Goal: Task Accomplishment & Management: Manage account settings

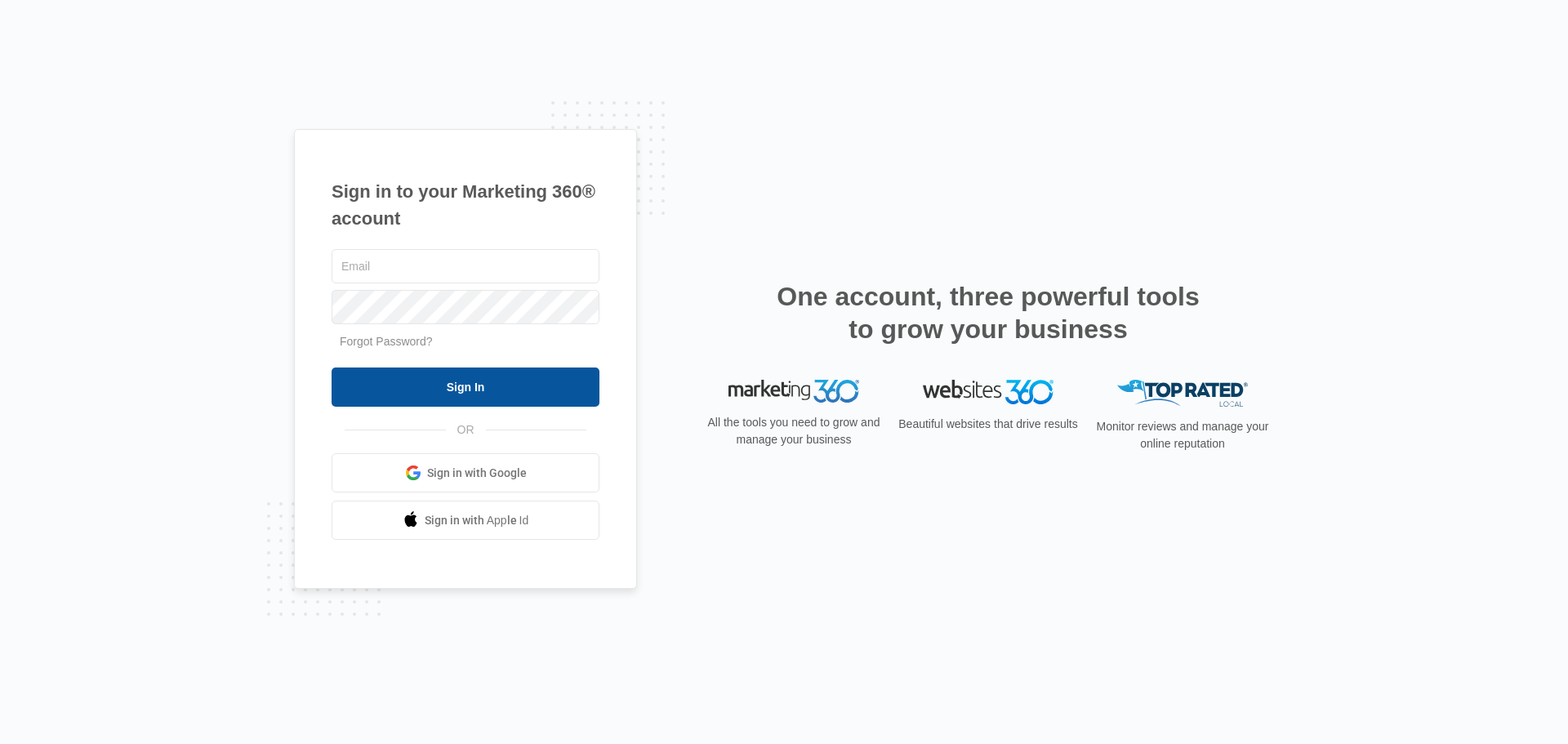
type input "[EMAIL_ADDRESS][DOMAIN_NAME]"
click at [459, 377] on input "Sign In" at bounding box center [466, 387] width 268 height 39
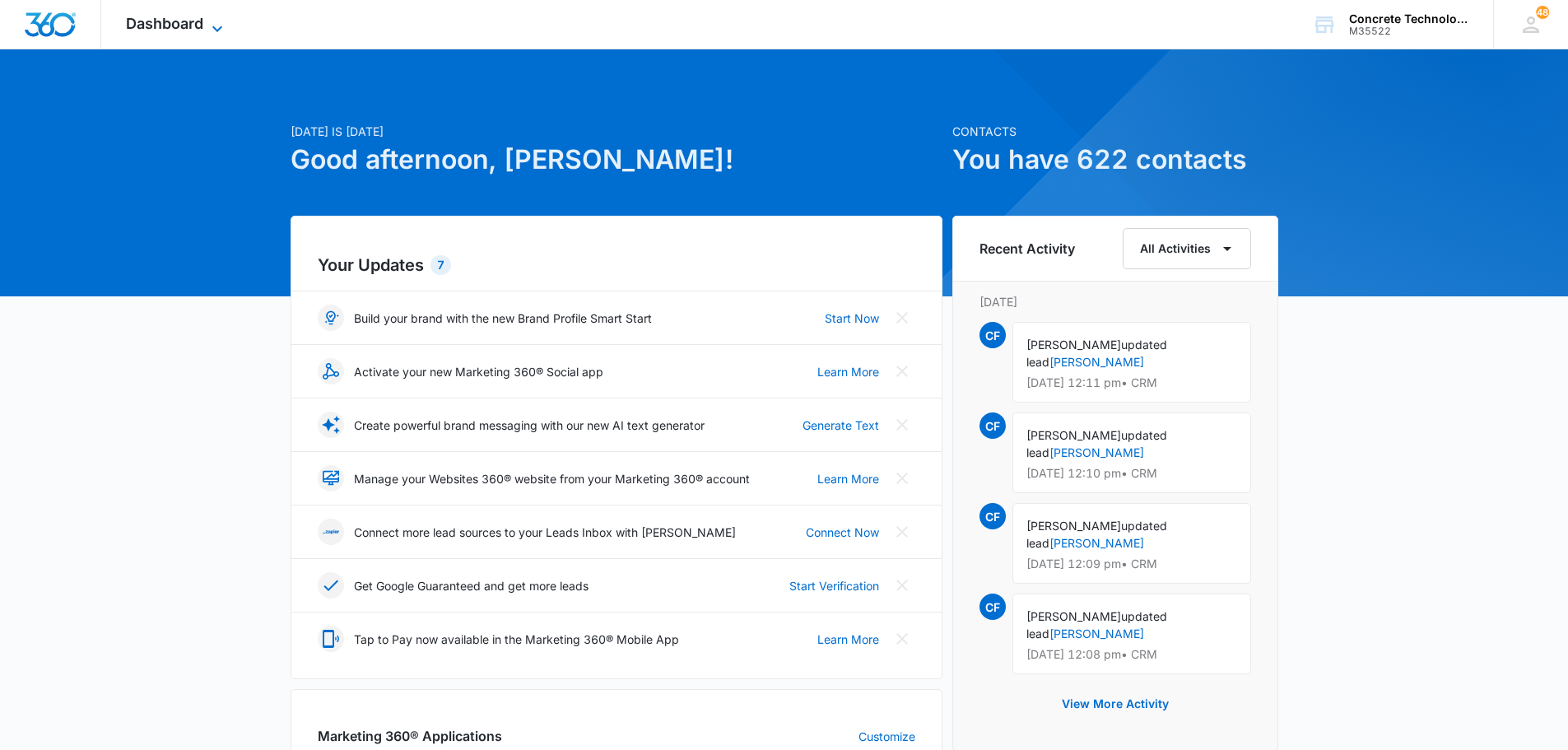
click at [153, 18] on span "Dashboard" at bounding box center [164, 23] width 77 height 17
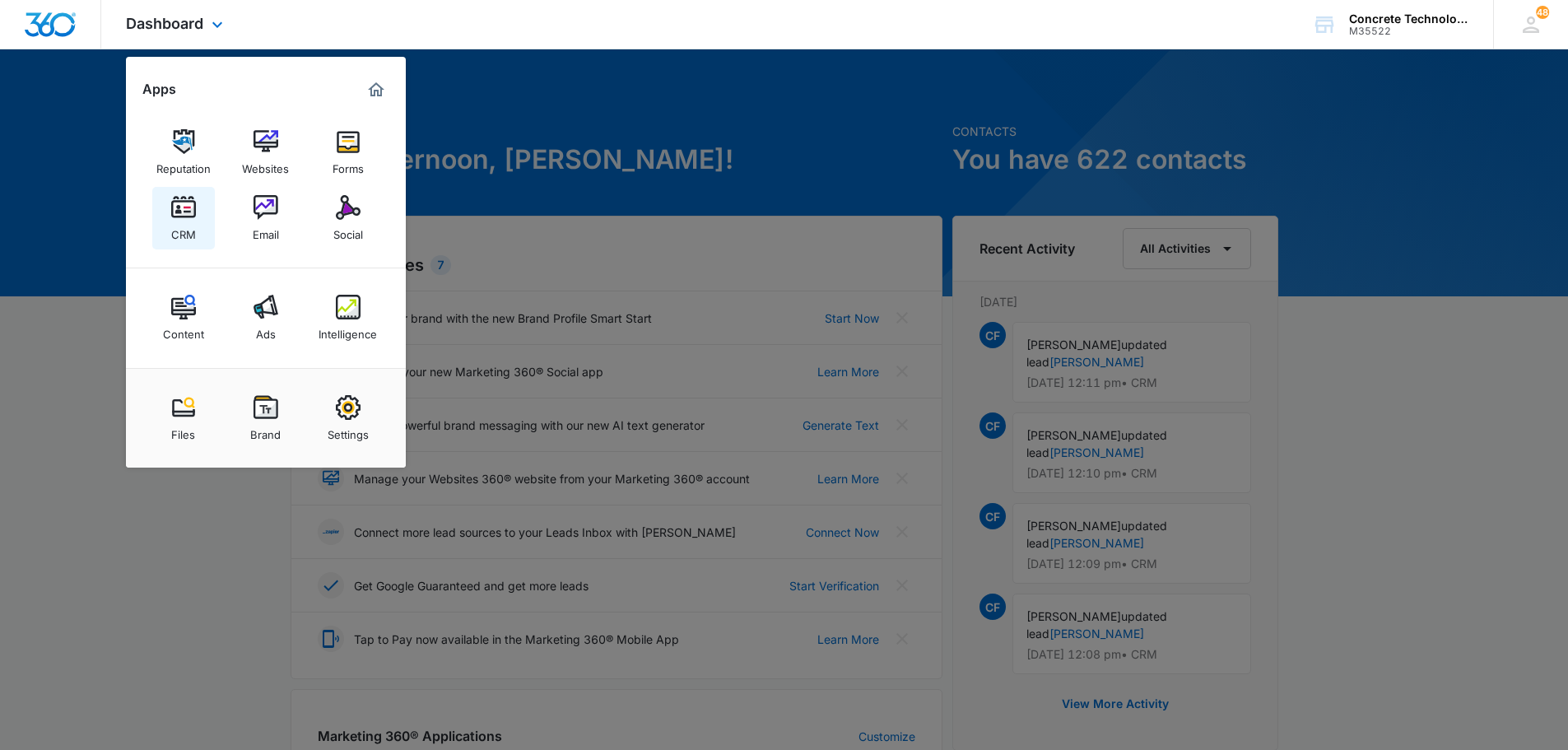
click at [186, 208] on img at bounding box center [183, 207] width 25 height 25
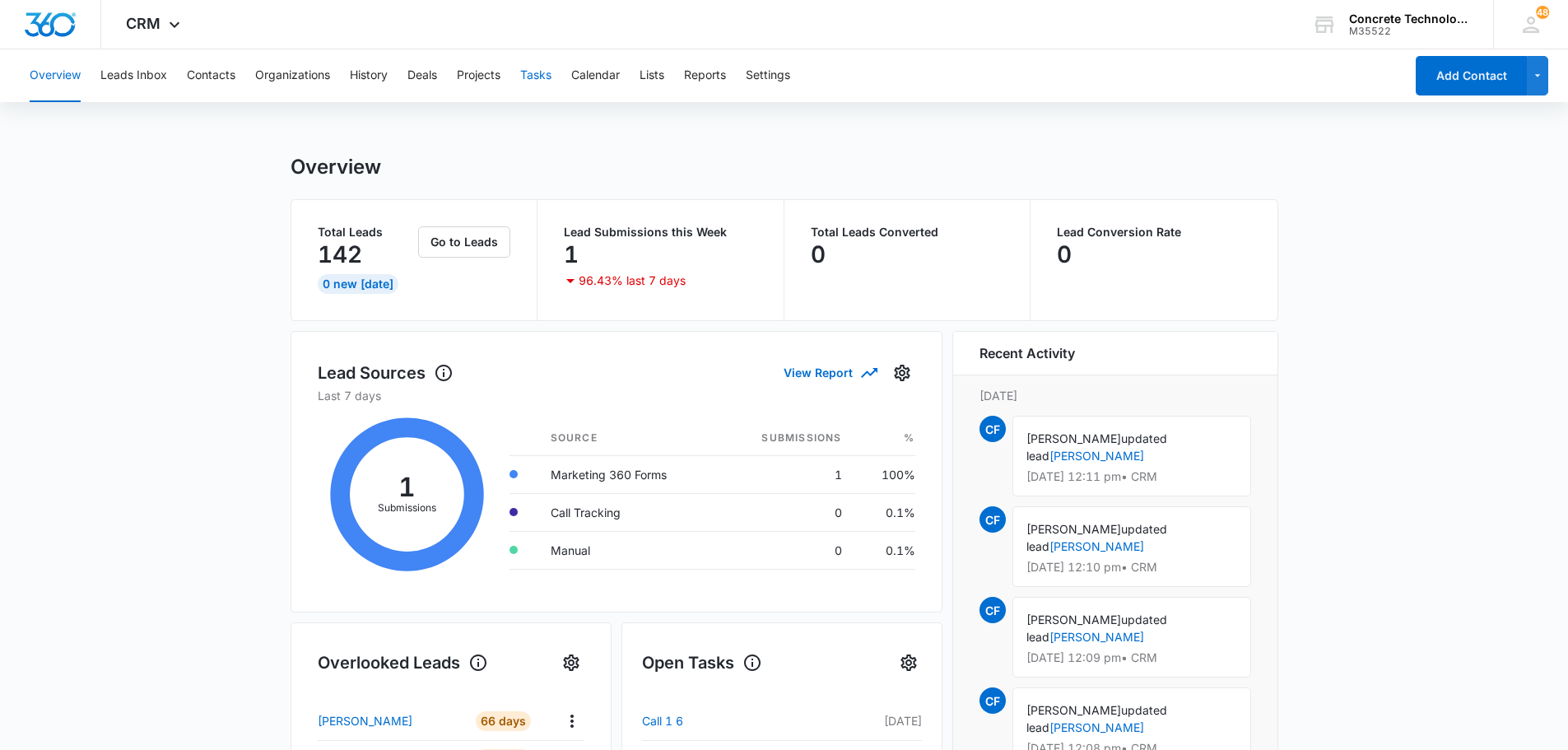
click at [539, 73] on button "Tasks" at bounding box center [536, 75] width 31 height 52
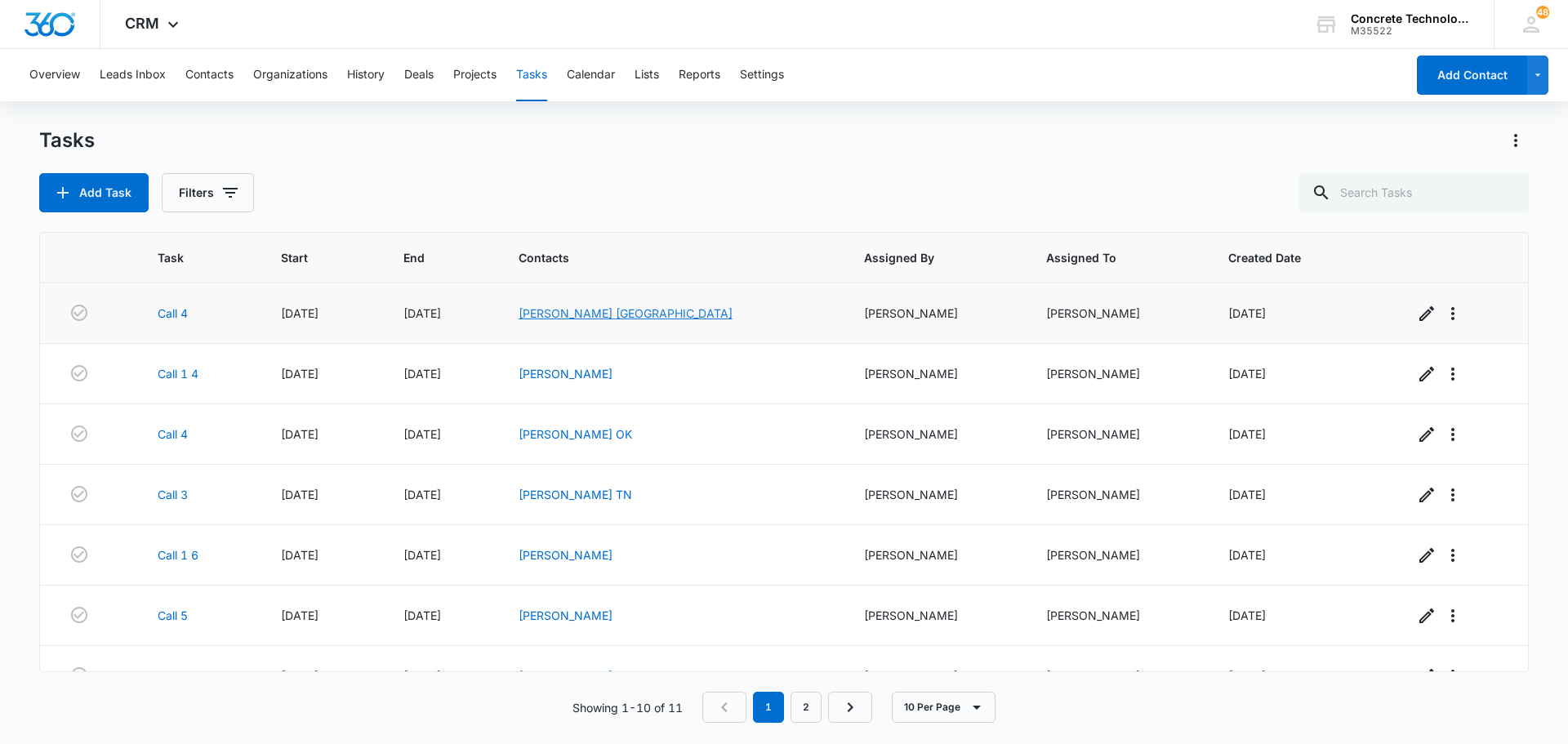
click at [581, 314] on link "[PERSON_NAME] [GEOGRAPHIC_DATA]" at bounding box center [625, 313] width 214 height 14
click at [624, 312] on link "[PERSON_NAME] [GEOGRAPHIC_DATA]" at bounding box center [625, 313] width 214 height 14
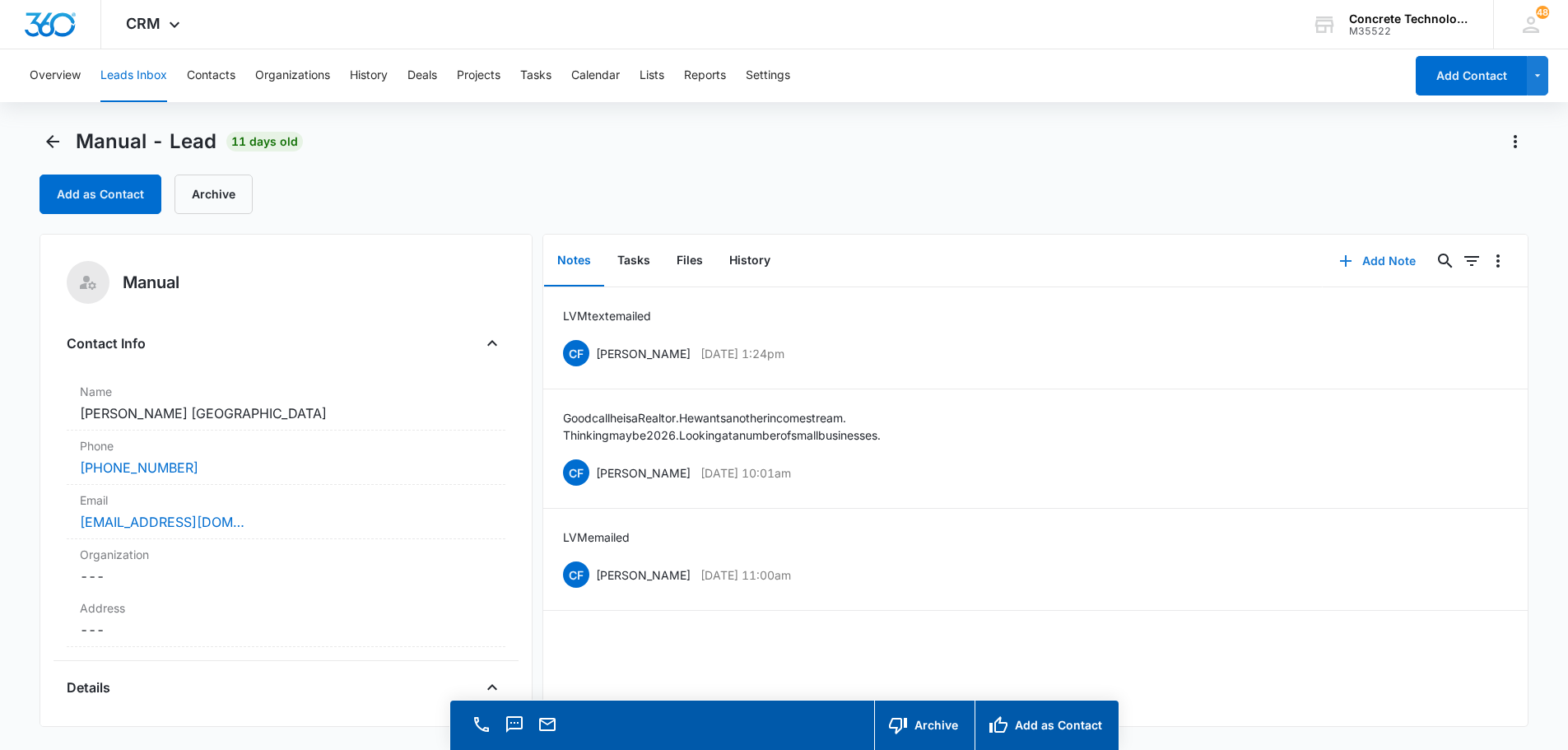
click at [1367, 260] on button "Add Note" at bounding box center [1377, 261] width 109 height 40
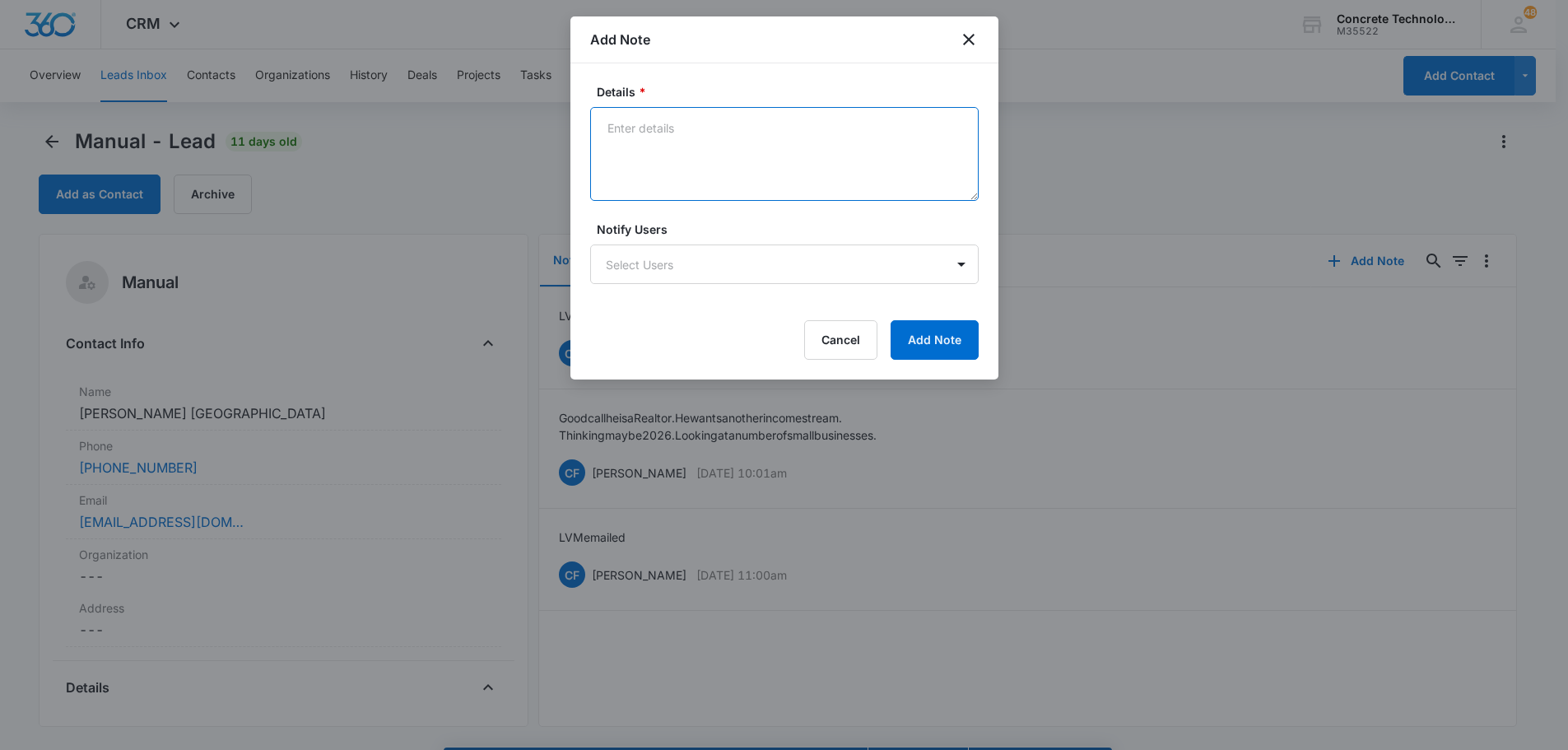
click at [608, 120] on textarea "Details *" at bounding box center [784, 153] width 389 height 94
type textarea "LVM text"
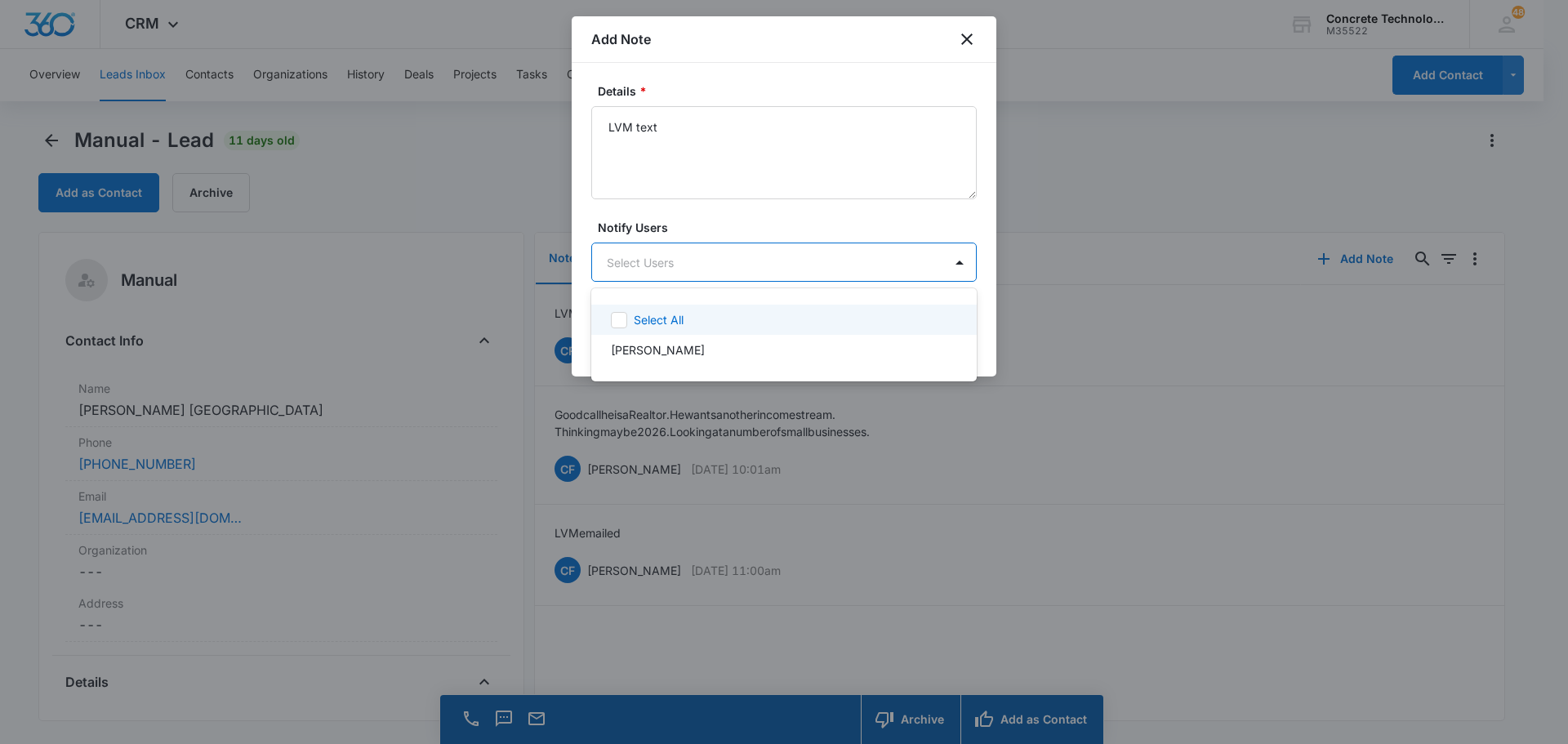
click at [650, 257] on body "CRM Apps Reputation Websites Forms CRM Email Social Content Ads Intelligence Fi…" at bounding box center [784, 372] width 1568 height 744
click at [650, 351] on p "[PERSON_NAME]" at bounding box center [657, 349] width 94 height 17
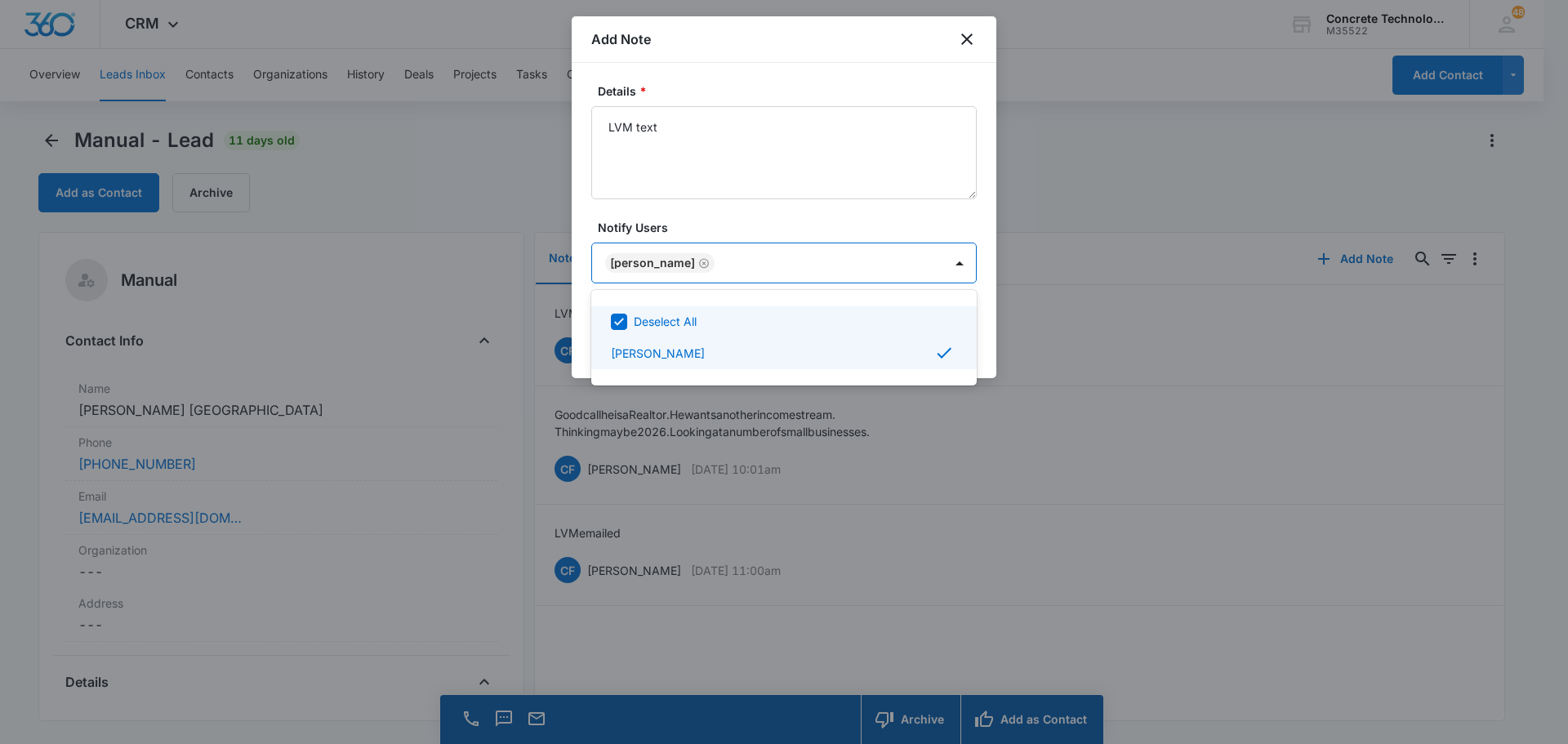
click at [951, 264] on div at bounding box center [784, 372] width 1568 height 744
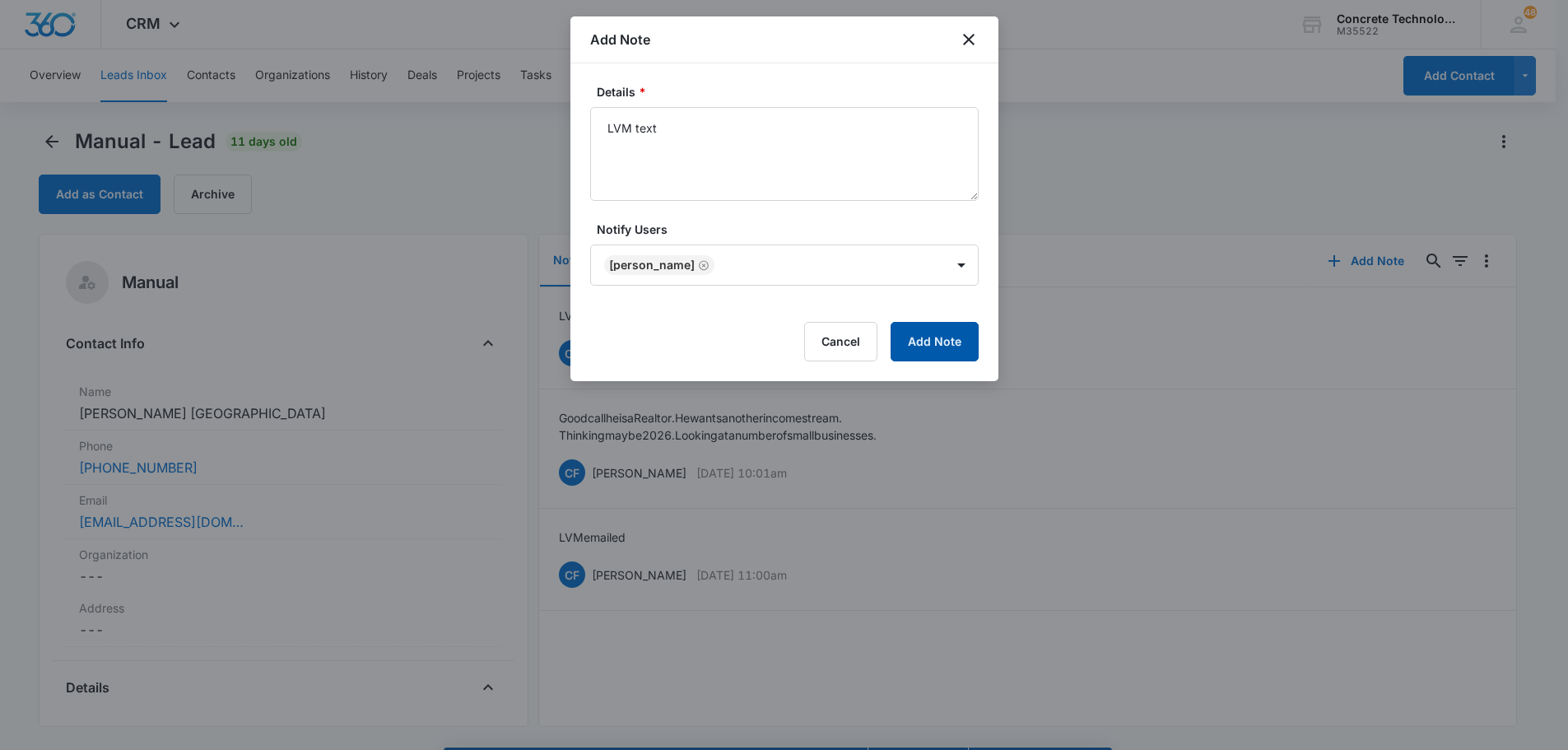
click at [918, 352] on button "Add Note" at bounding box center [934, 341] width 88 height 40
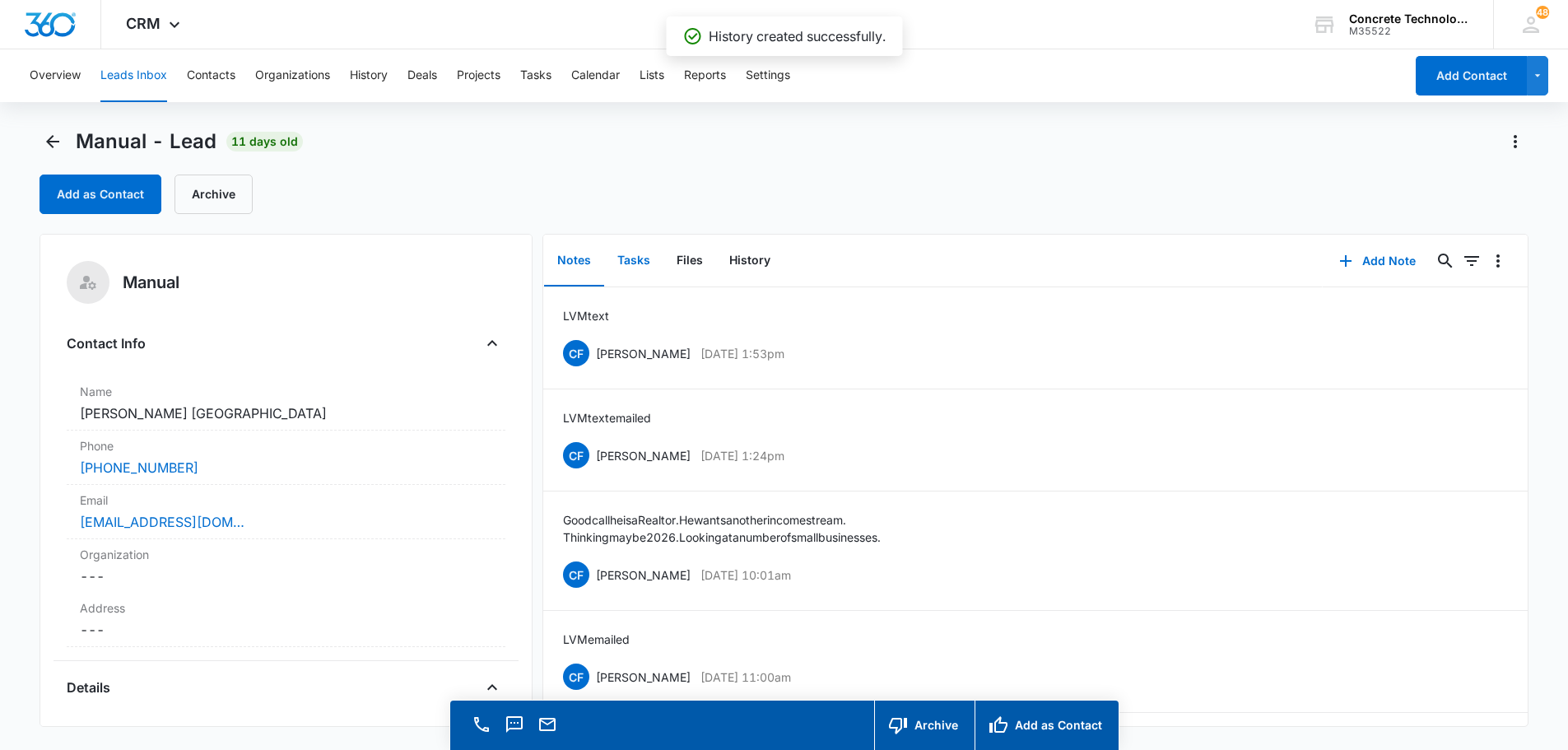
click at [637, 258] on button "Tasks" at bounding box center [634, 261] width 60 height 51
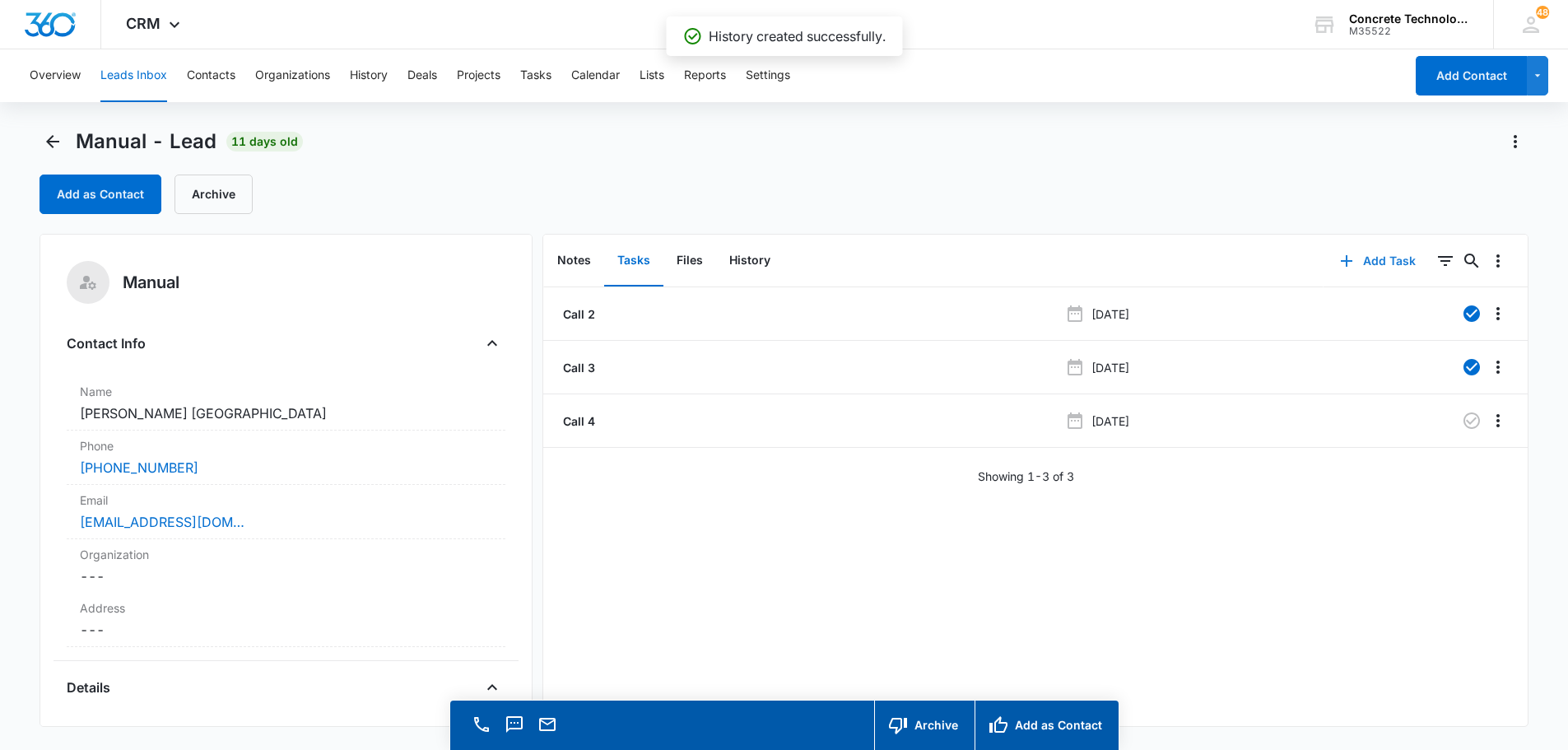
click at [1374, 259] on button "Add Task" at bounding box center [1378, 261] width 108 height 40
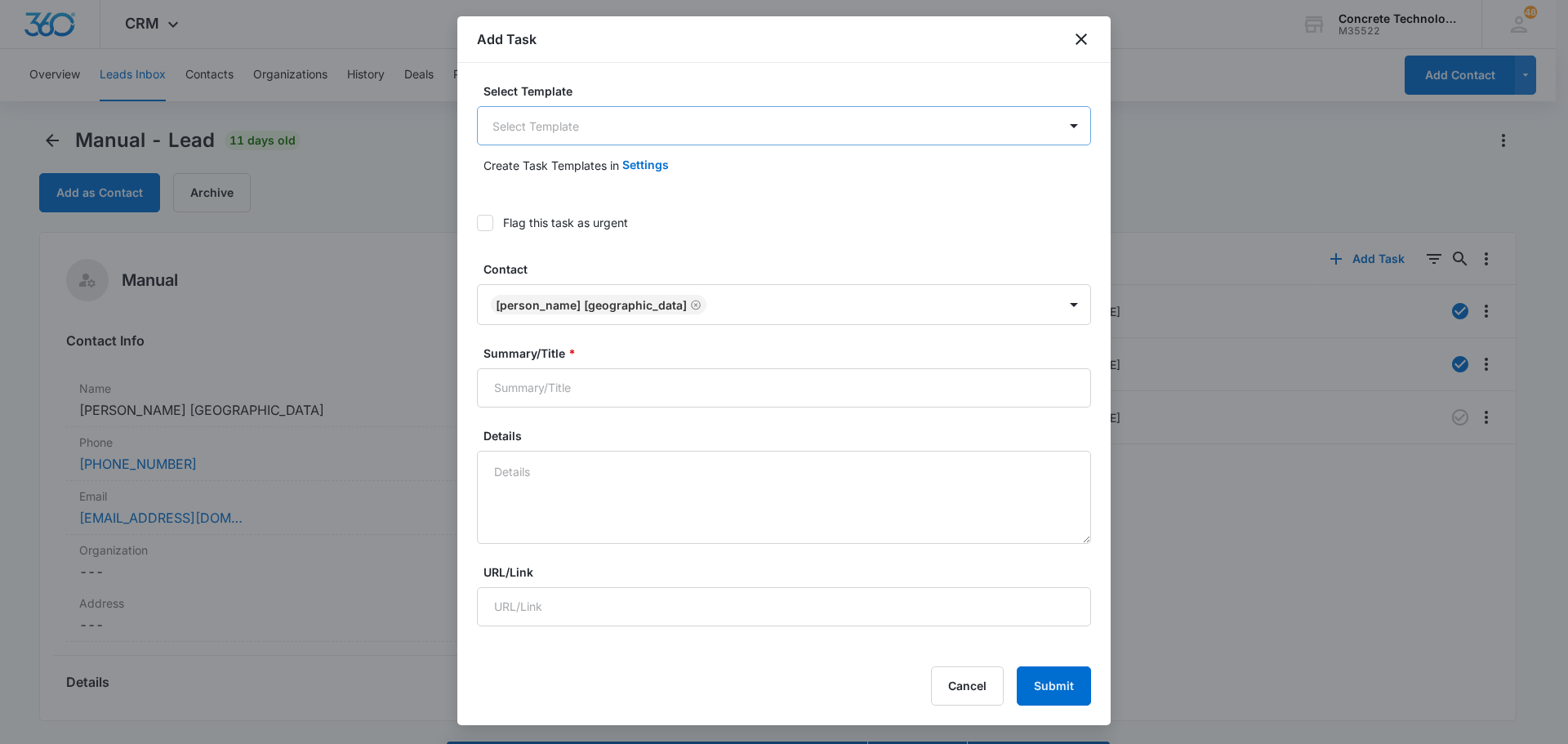
click at [507, 129] on body "CRM Apps Reputation Websites Forms CRM Email Social Content Ads Intelligence Fi…" at bounding box center [784, 395] width 1568 height 790
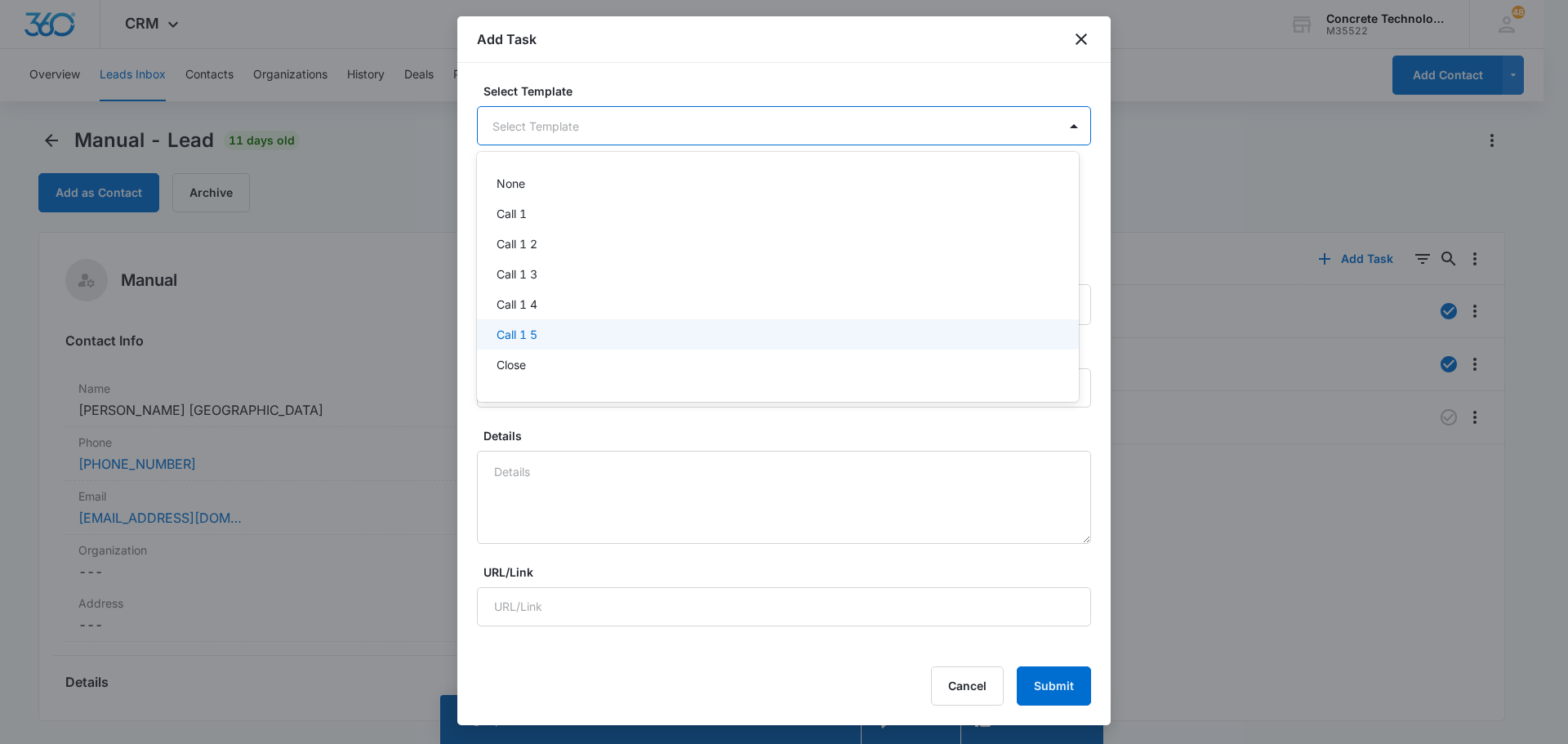
click at [521, 336] on p "Call 1 5" at bounding box center [517, 334] width 41 height 17
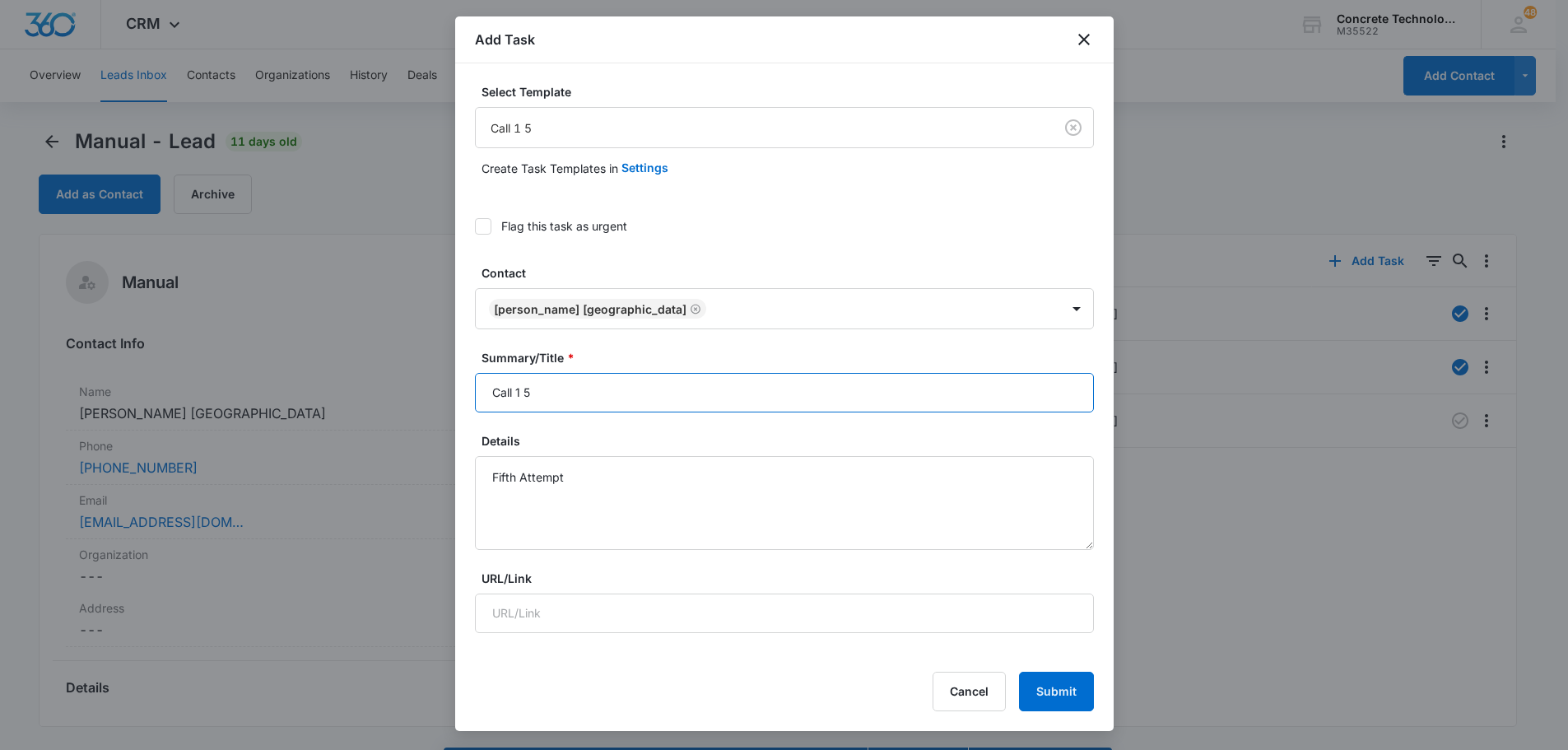
click at [523, 394] on input "Call 1 5" at bounding box center [784, 392] width 619 height 40
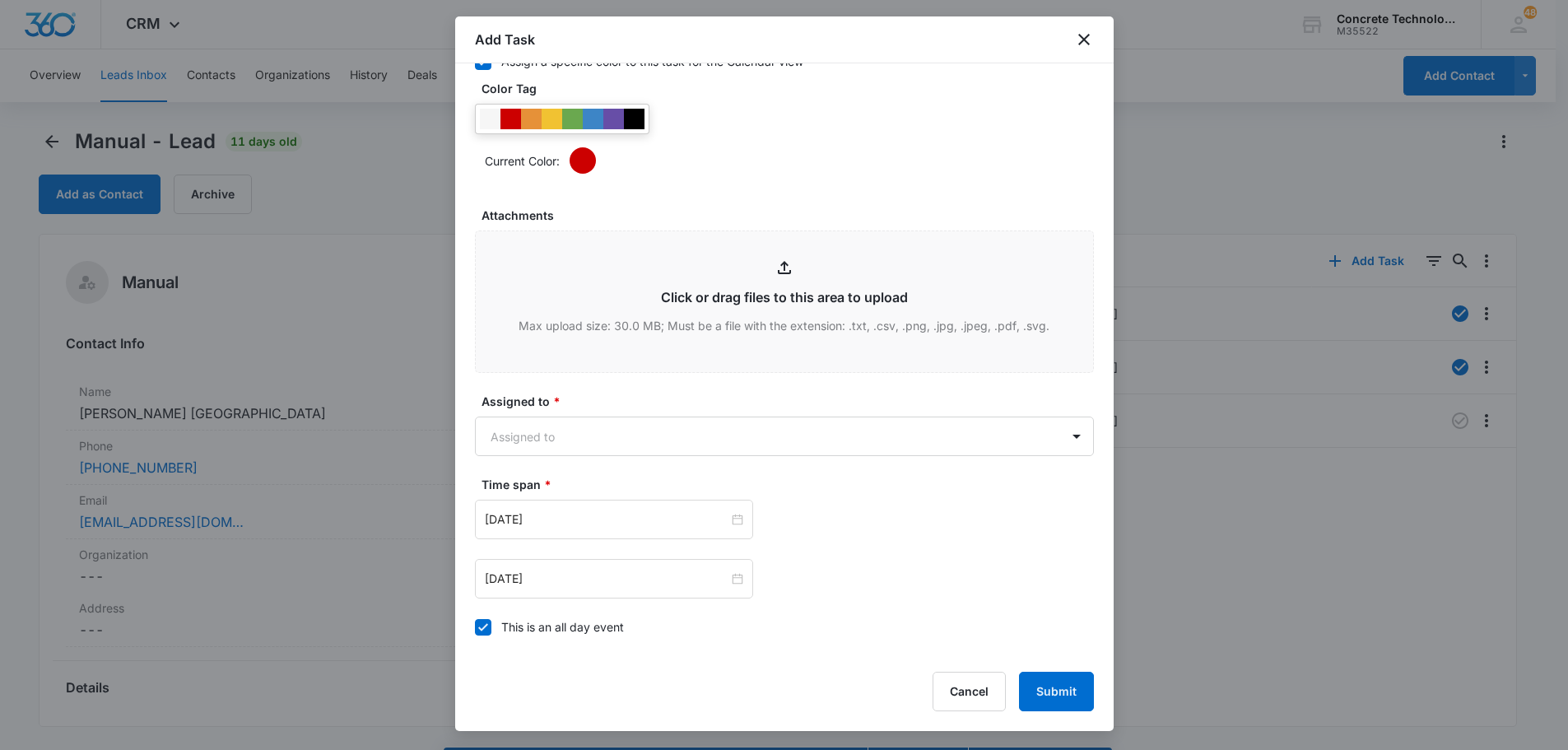
scroll to position [824, 0]
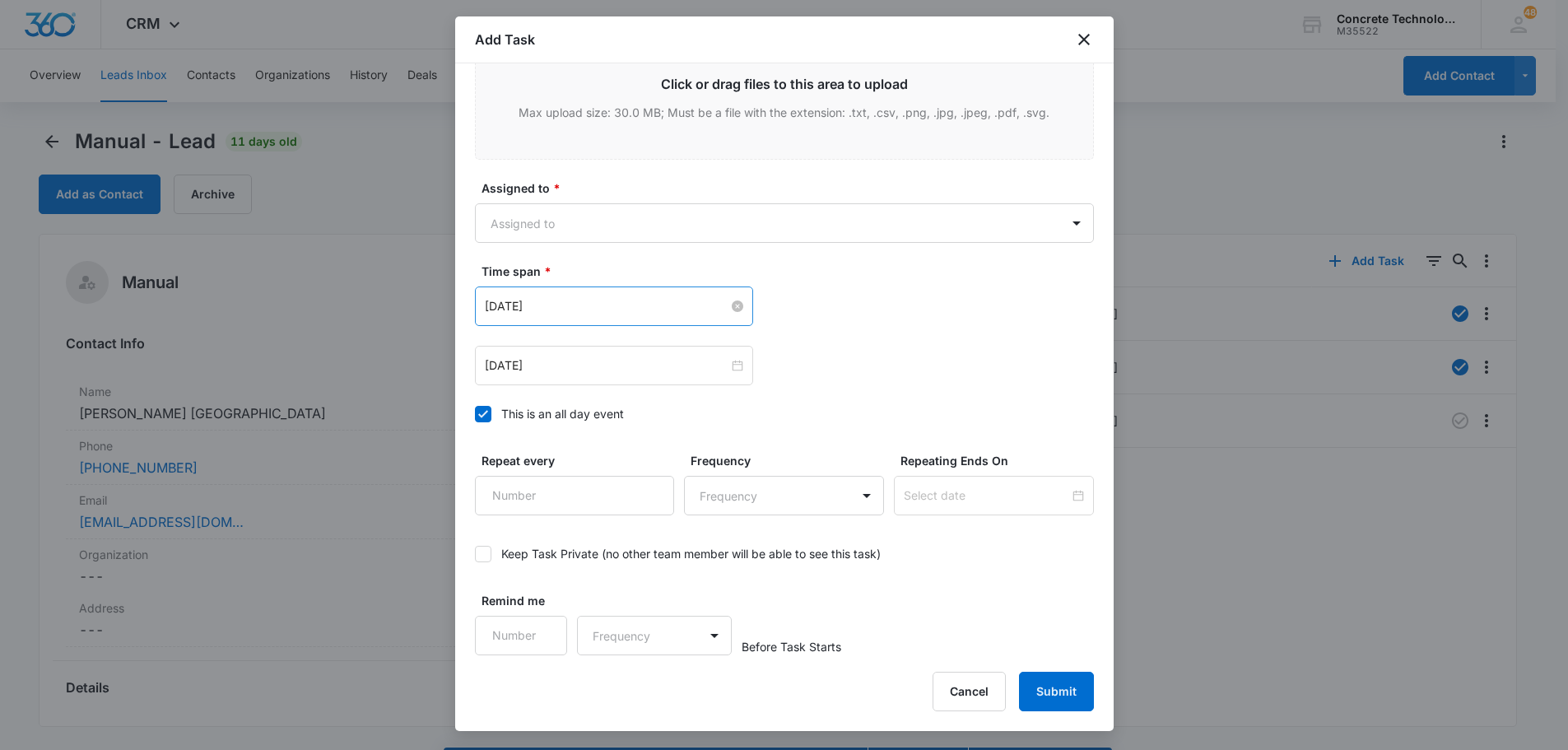
type input "Call 5"
click at [547, 304] on input "[DATE]" at bounding box center [606, 306] width 243 height 18
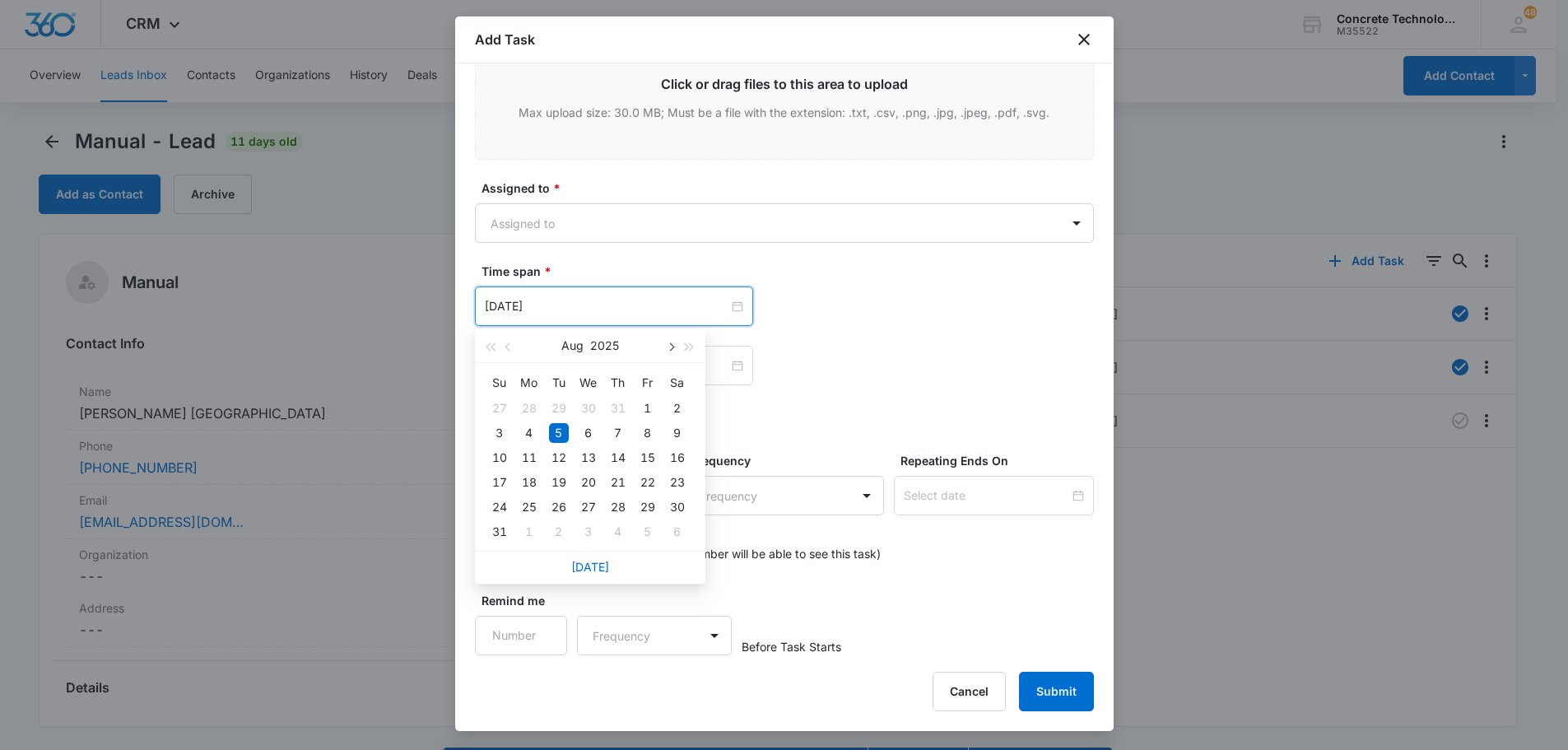
click at [671, 347] on span "button" at bounding box center [671, 347] width 8 height 8
type input "[DATE]"
click at [558, 455] on div "14" at bounding box center [559, 458] width 20 height 20
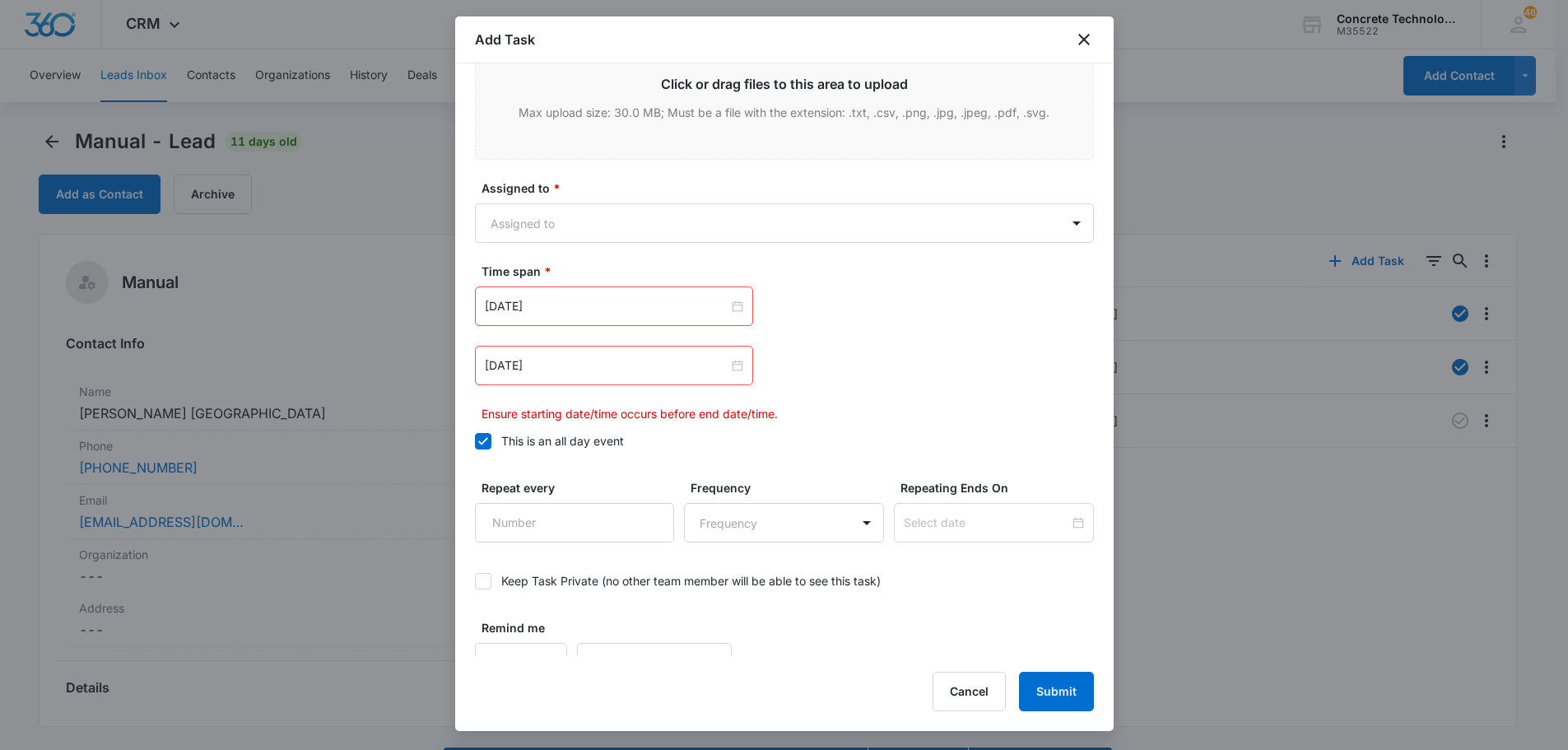
click at [582, 352] on div "[DATE]" at bounding box center [614, 365] width 278 height 40
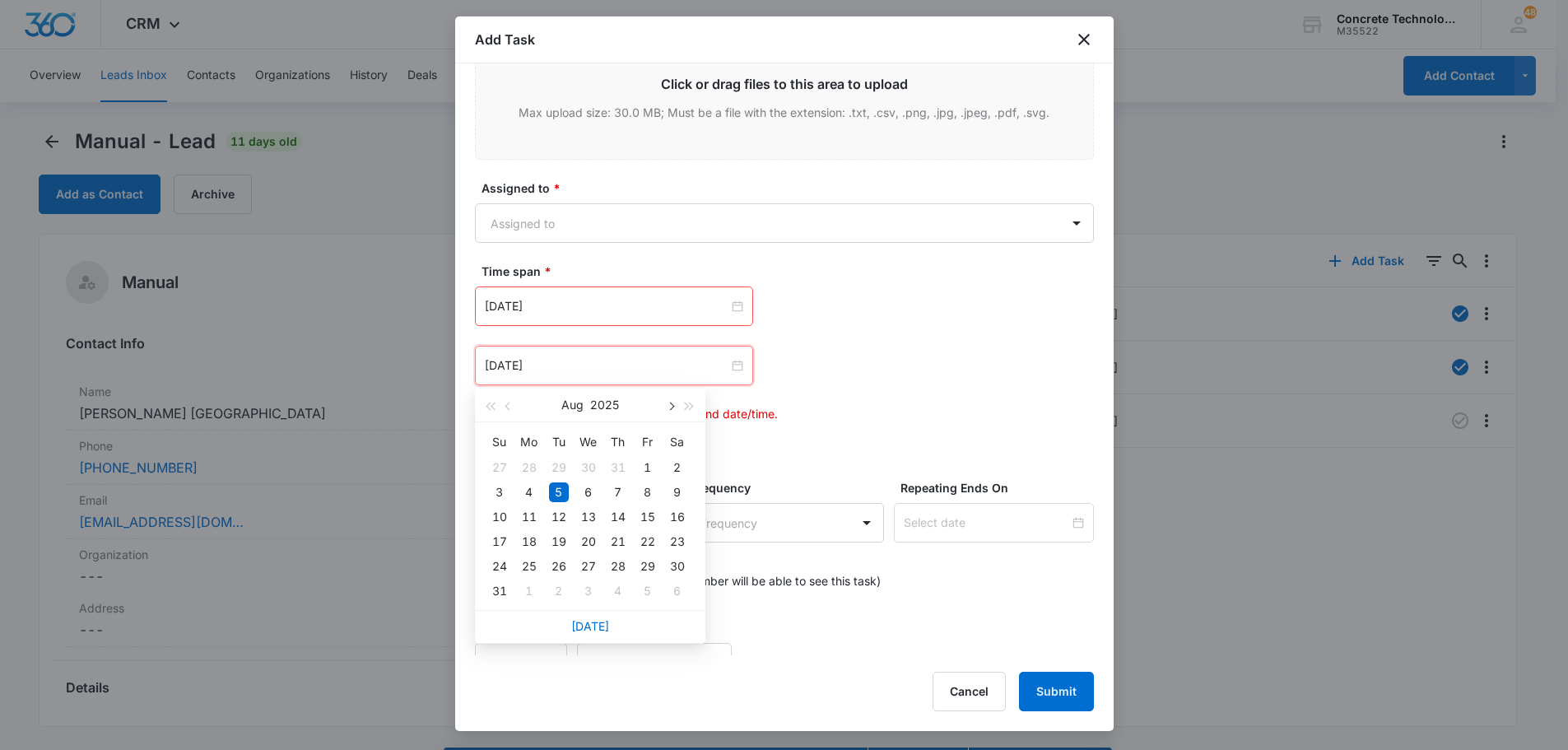
click at [669, 403] on span "button" at bounding box center [671, 406] width 8 height 8
type input "[DATE]"
click at [556, 513] on div "14" at bounding box center [559, 517] width 20 height 20
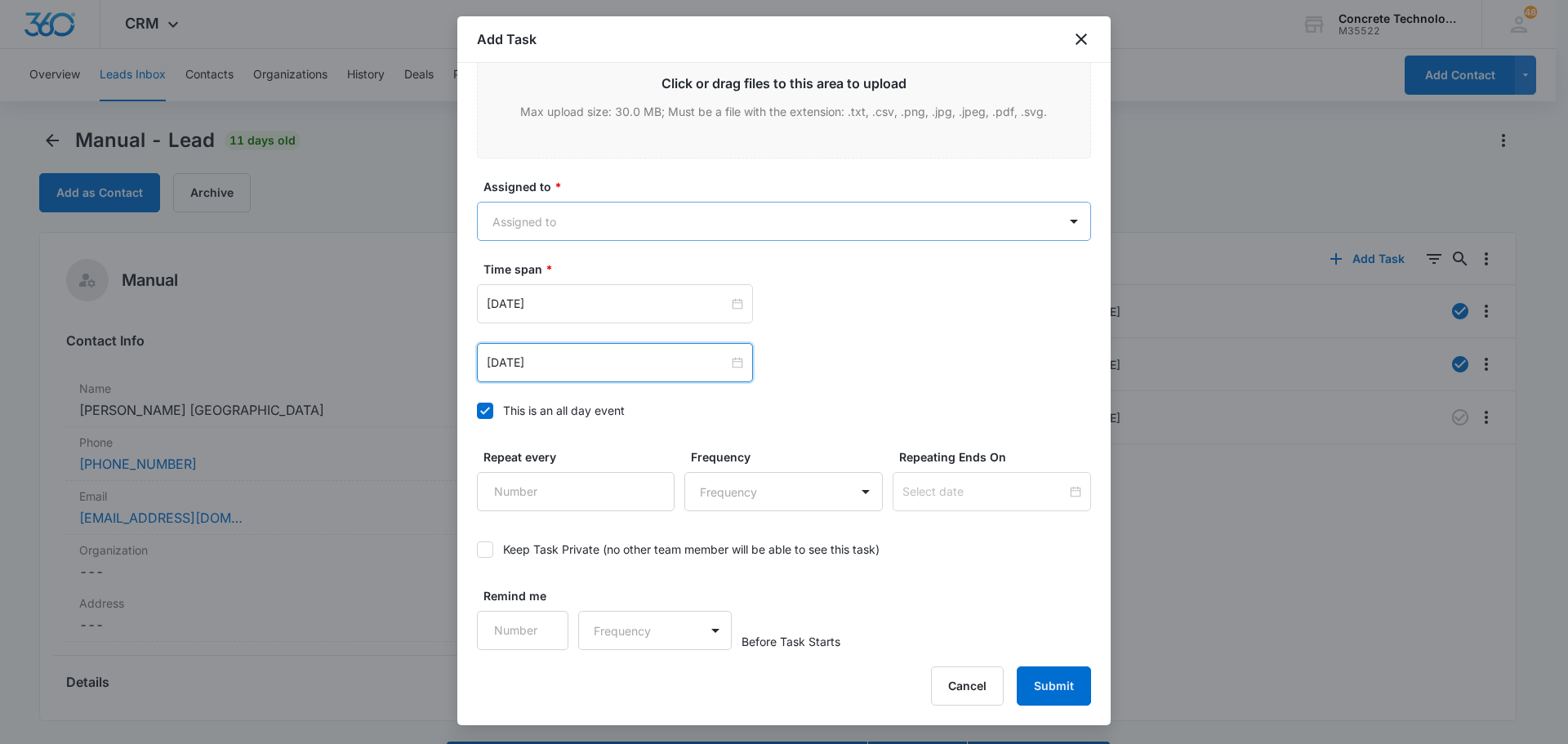
click at [533, 225] on body "CRM Apps Reputation Websites Forms CRM Email Social Content Ads Intelligence Fi…" at bounding box center [784, 395] width 1568 height 790
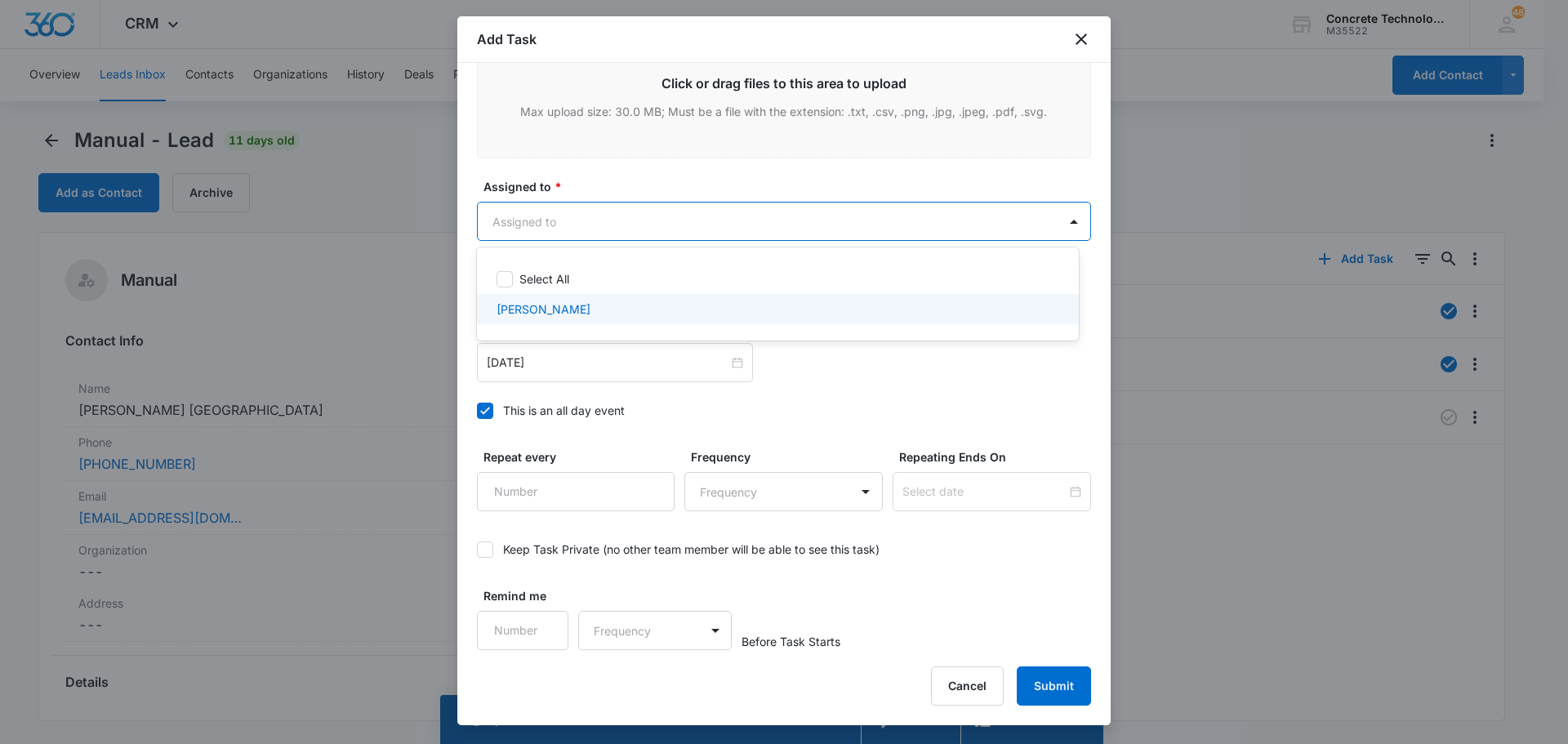
click at [533, 315] on p "[PERSON_NAME]" at bounding box center [543, 309] width 94 height 17
checkbox input "true"
click at [1065, 668] on div at bounding box center [784, 372] width 1568 height 744
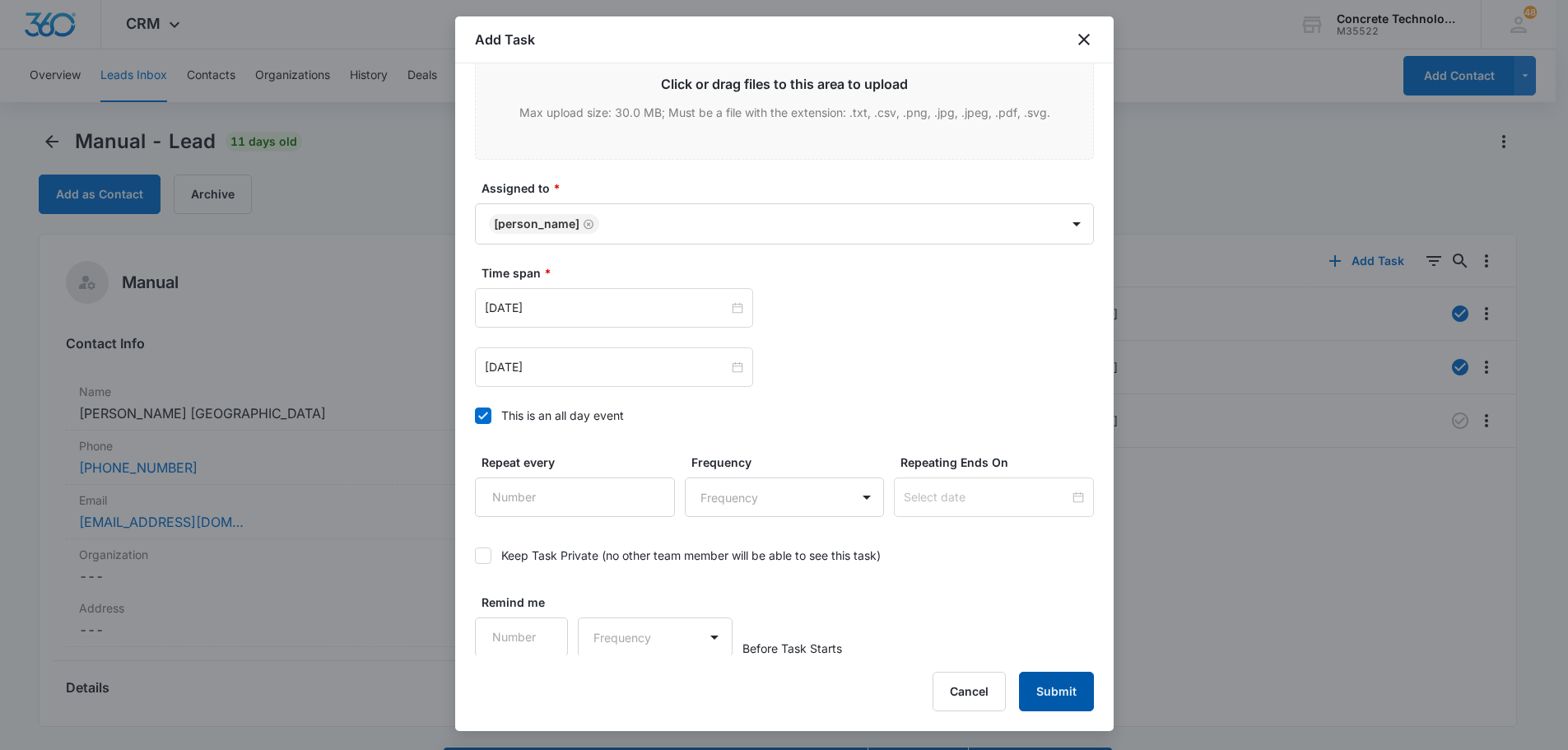
click at [1066, 680] on button "Submit" at bounding box center [1056, 691] width 75 height 40
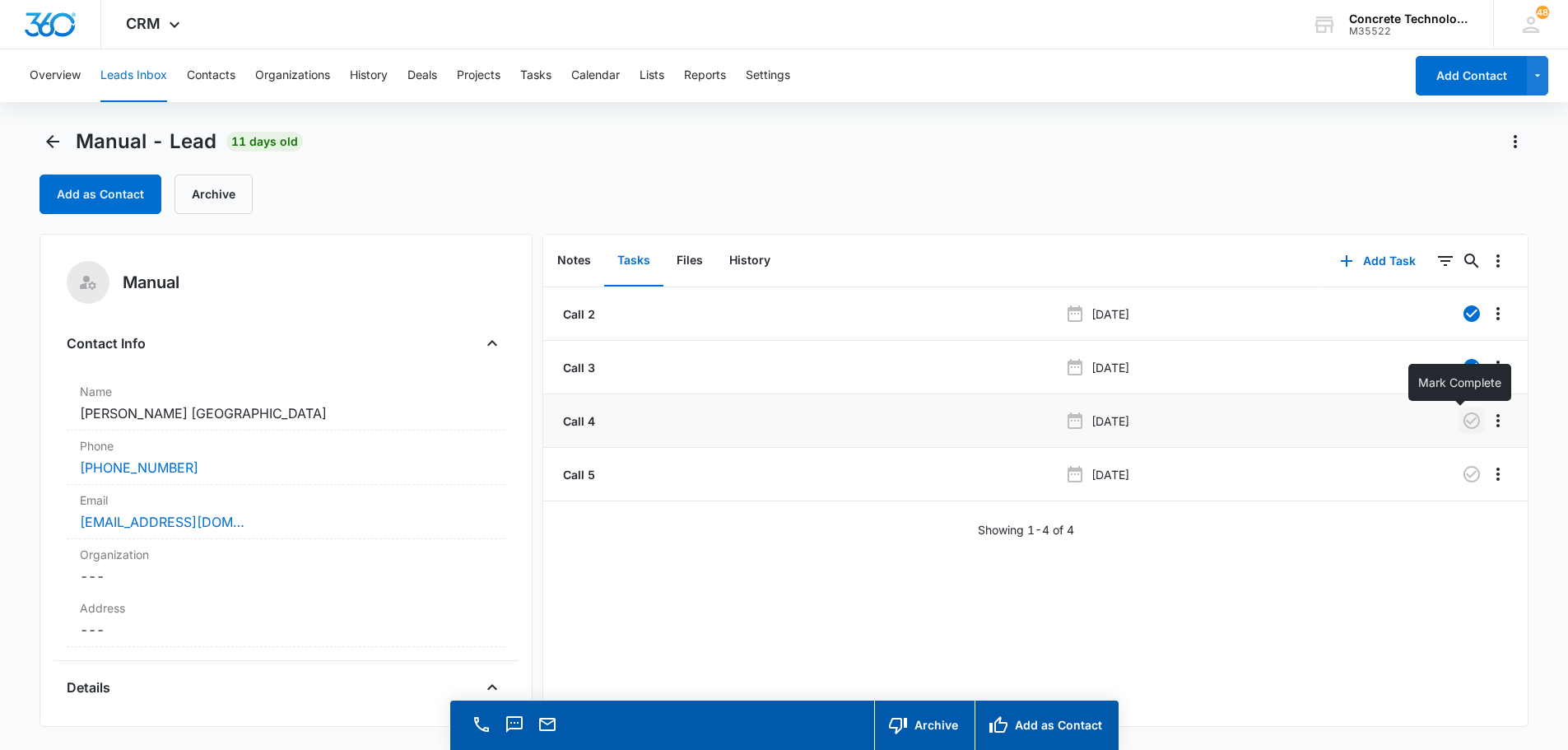
click at [1464, 416] on icon "button" at bounding box center [1472, 421] width 20 height 20
click at [535, 74] on button "Tasks" at bounding box center [536, 75] width 31 height 52
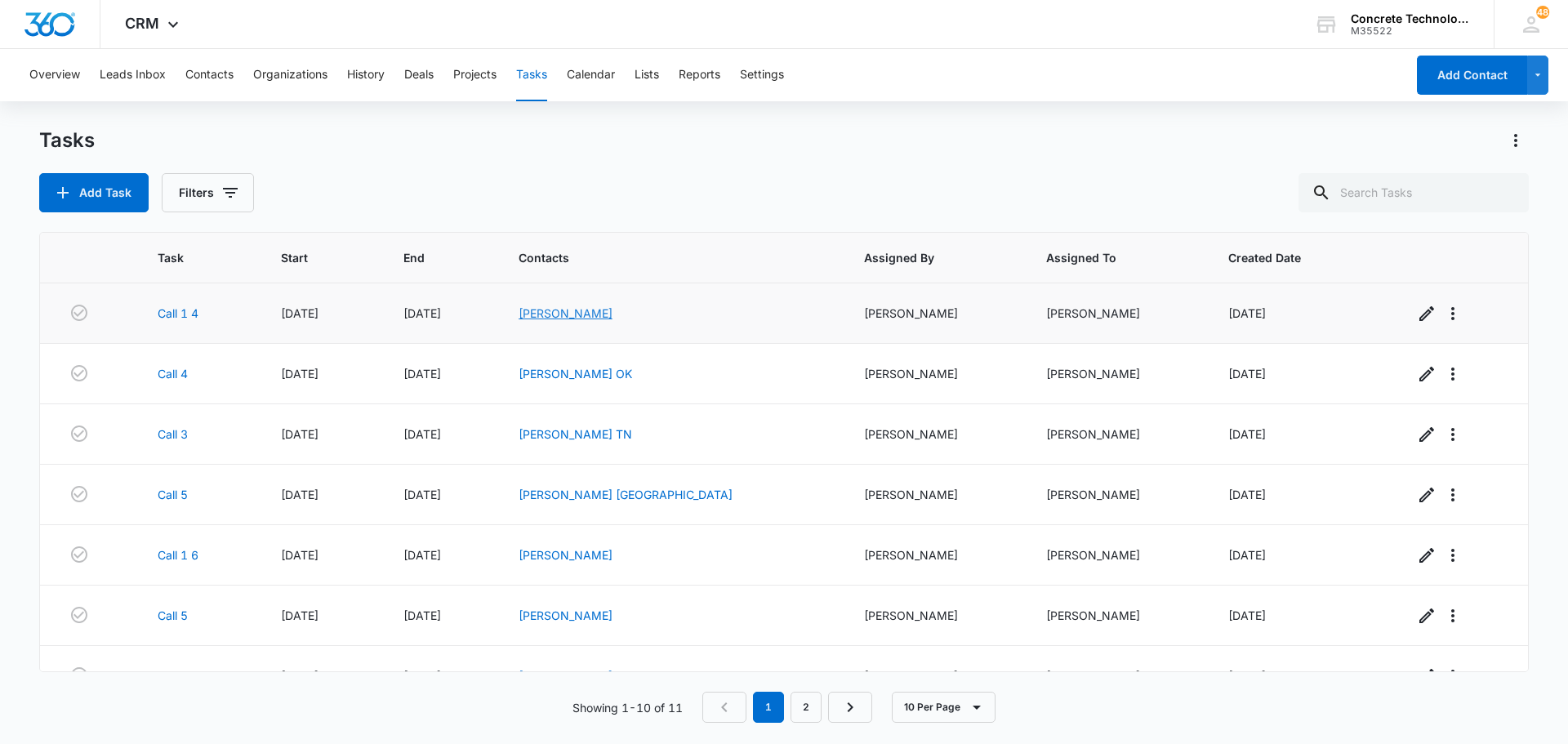
click at [595, 310] on link "[PERSON_NAME]" at bounding box center [565, 313] width 94 height 14
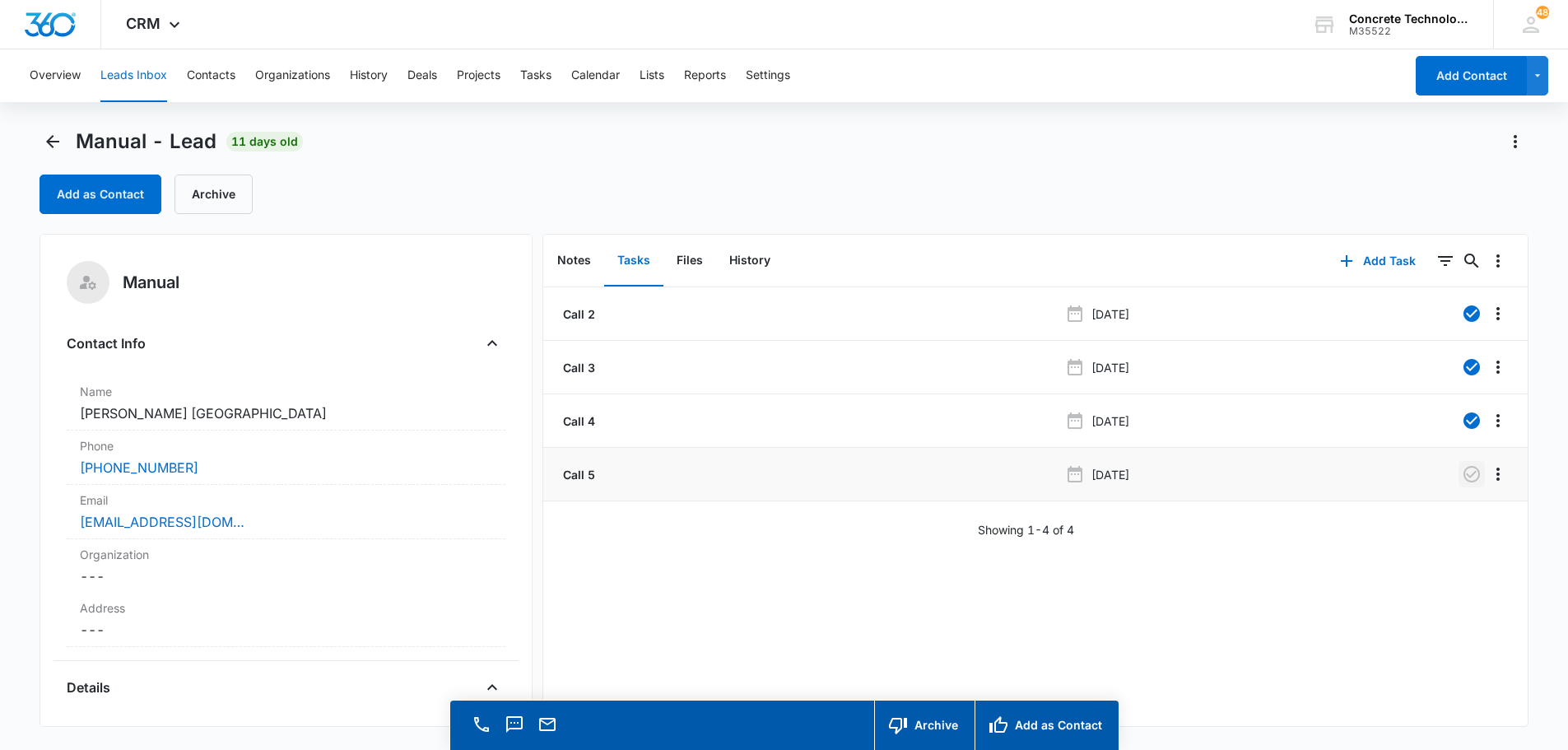
click at [1463, 476] on icon "button" at bounding box center [1472, 474] width 17 height 17
click at [568, 262] on button "Notes" at bounding box center [573, 261] width 60 height 51
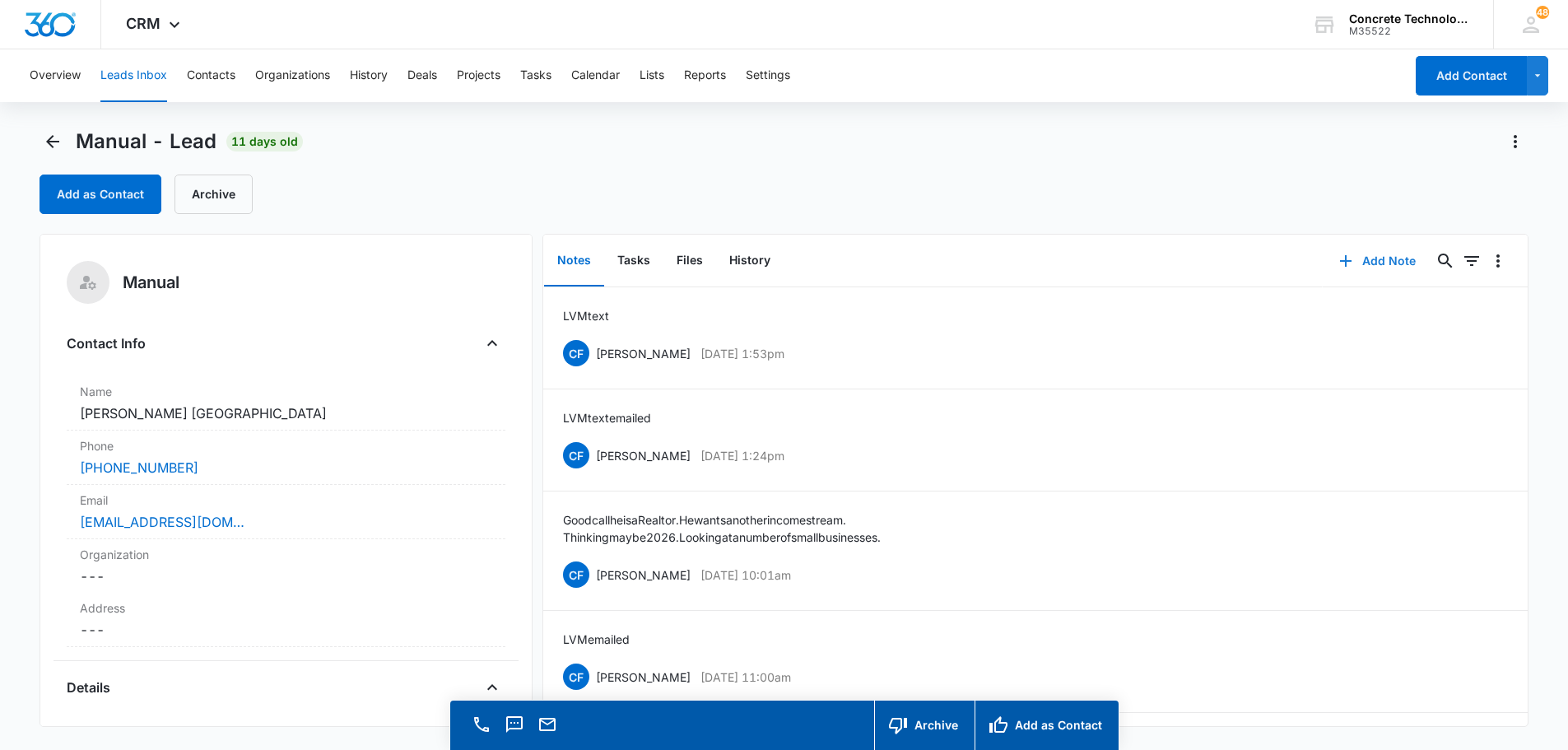
click at [1359, 259] on button "Add Note" at bounding box center [1377, 261] width 109 height 40
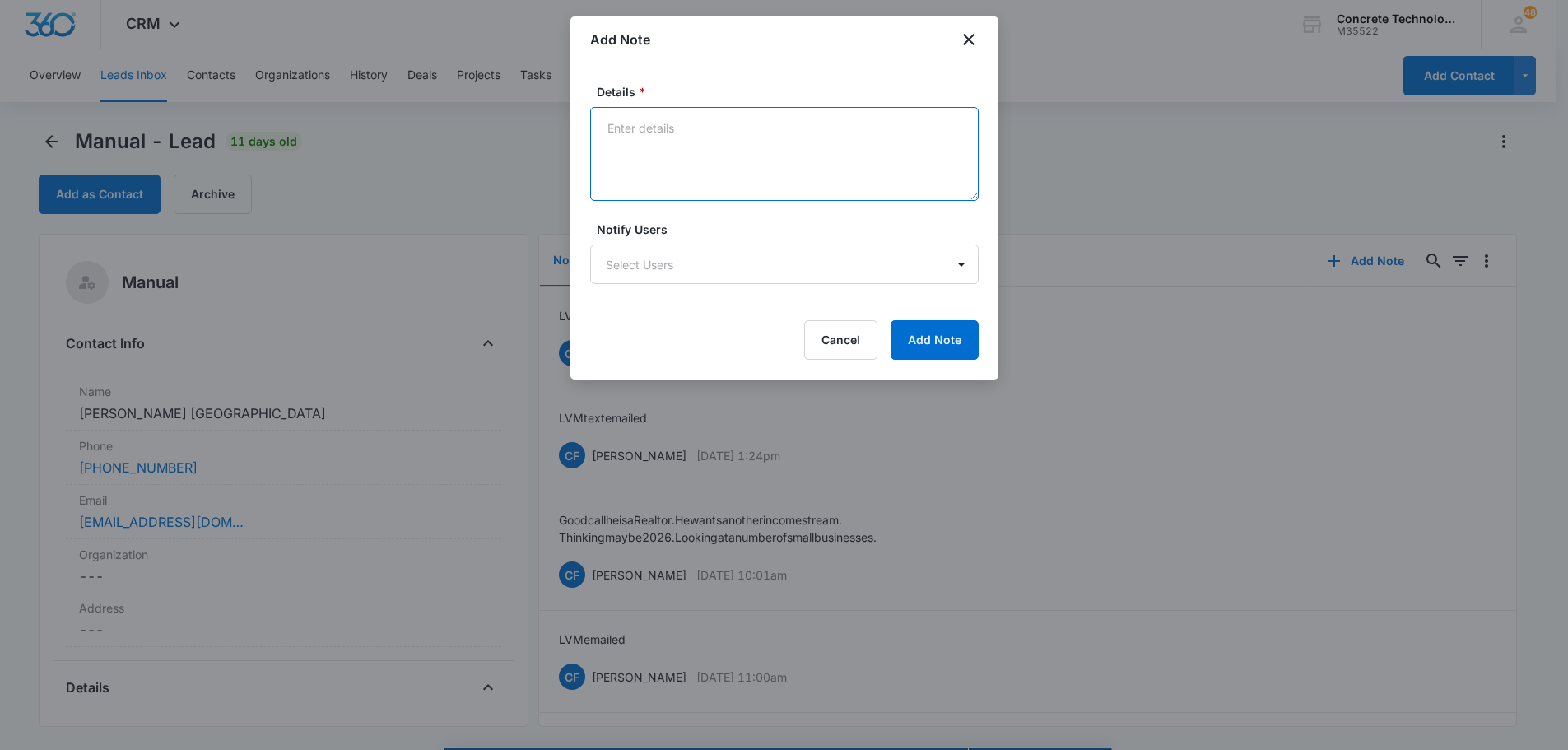
click at [629, 128] on textarea "Details *" at bounding box center [784, 153] width 389 height 94
type textarea "he texted and said he has no interest"
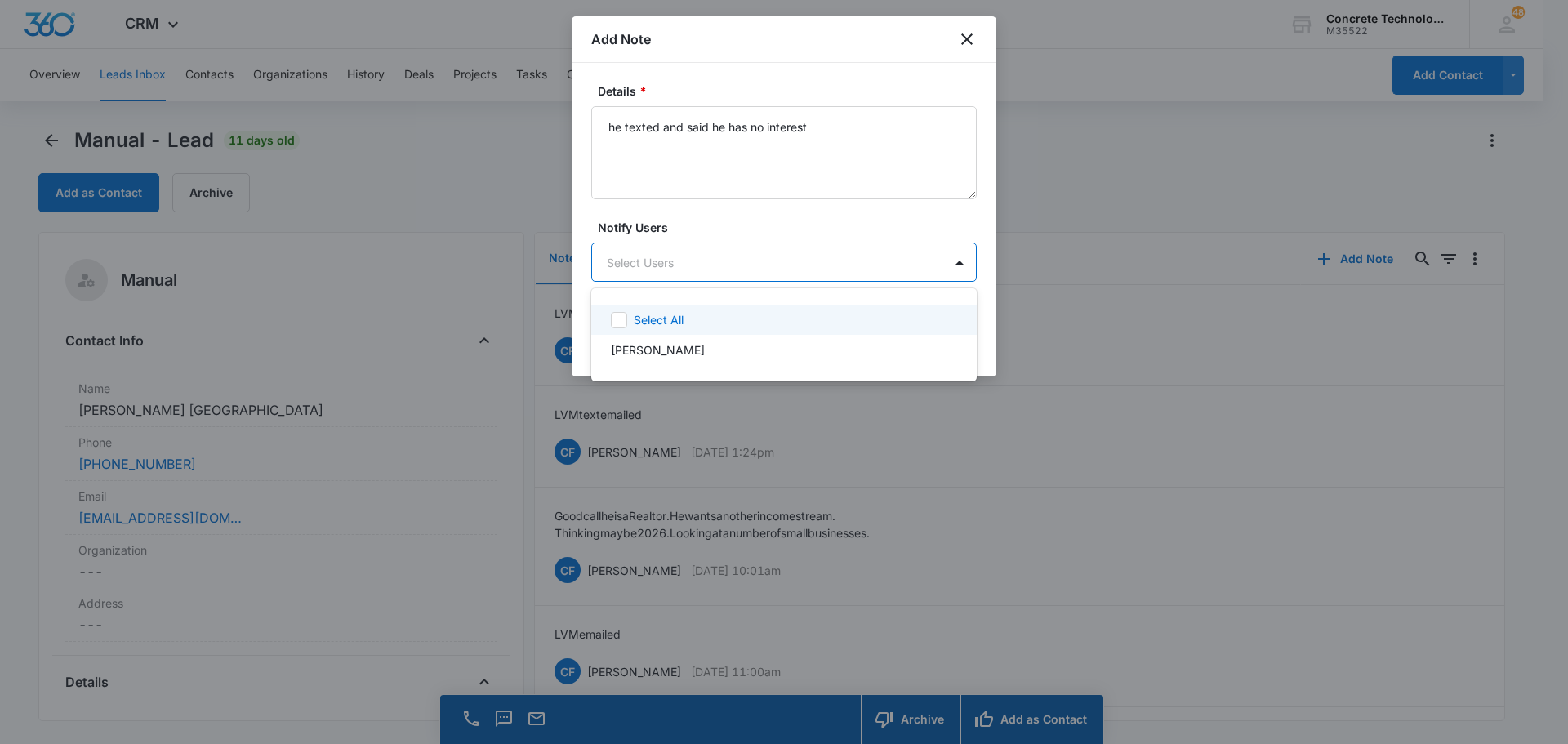
click at [645, 263] on body "CRM Apps Reputation Websites Forms CRM Email Social Content Ads Intelligence Fi…" at bounding box center [784, 372] width 1568 height 744
click at [642, 349] on p "[PERSON_NAME]" at bounding box center [657, 349] width 94 height 17
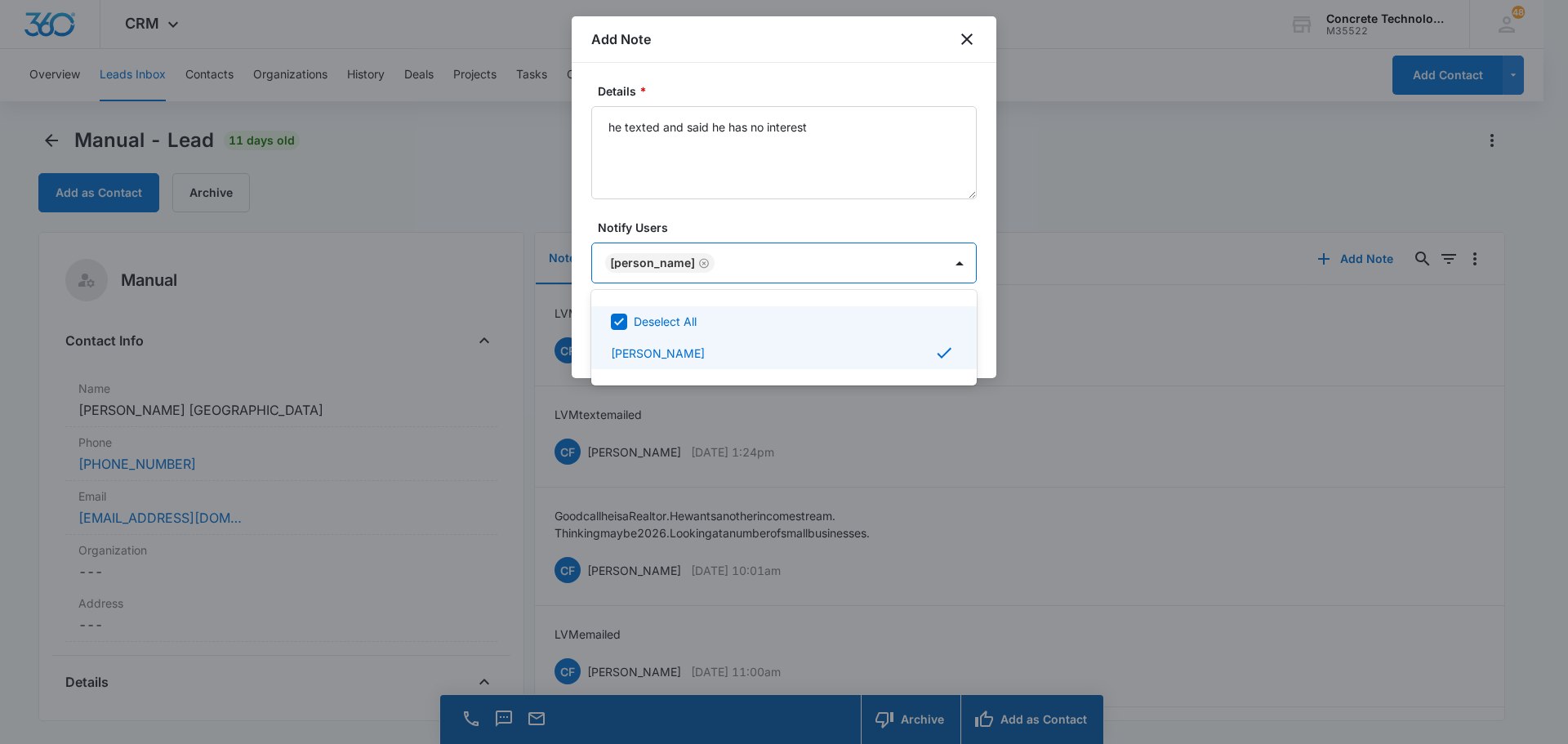
click at [943, 263] on div at bounding box center [784, 372] width 1568 height 744
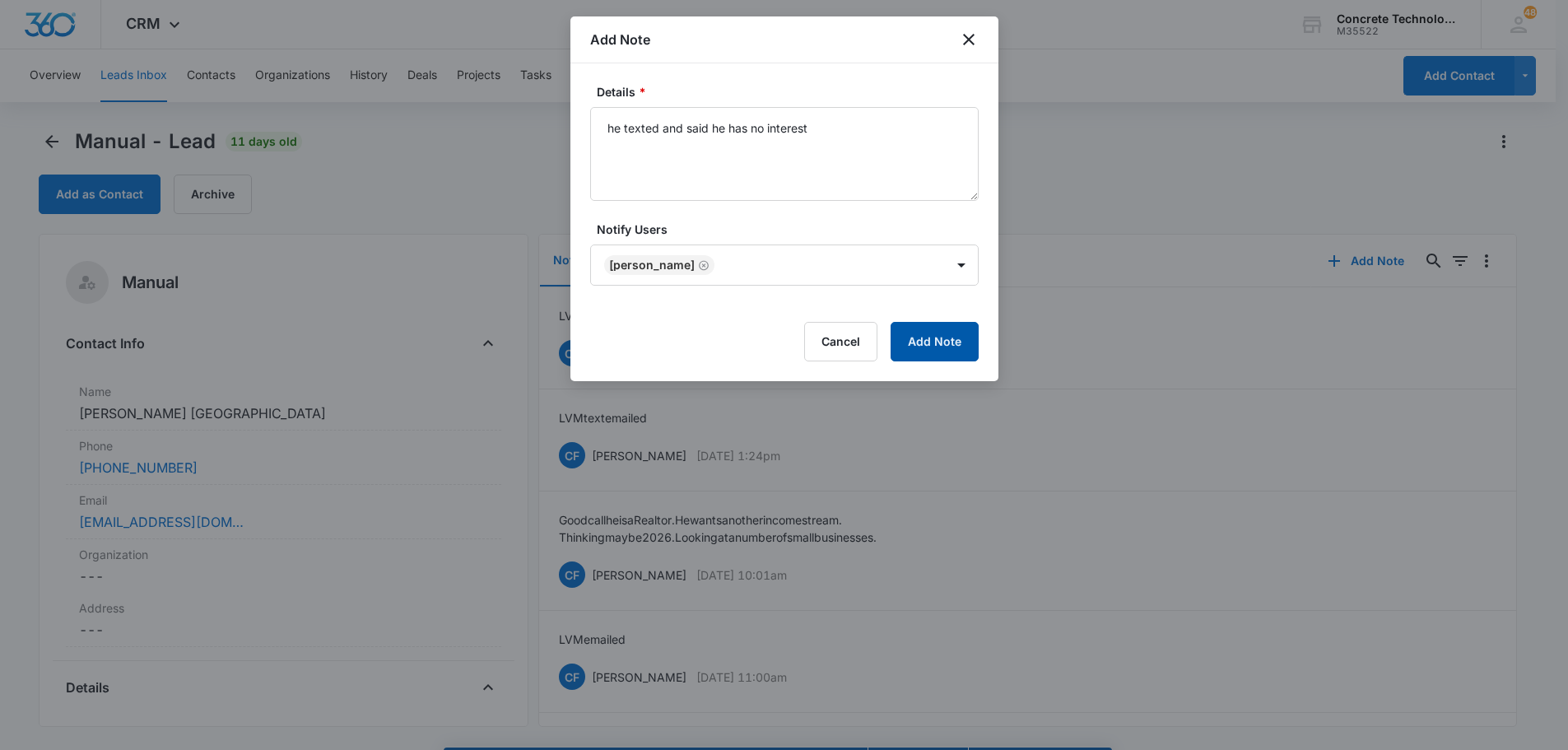
click at [932, 340] on button "Add Note" at bounding box center [934, 341] width 88 height 40
click at [968, 38] on icon "close" at bounding box center [969, 40] width 20 height 20
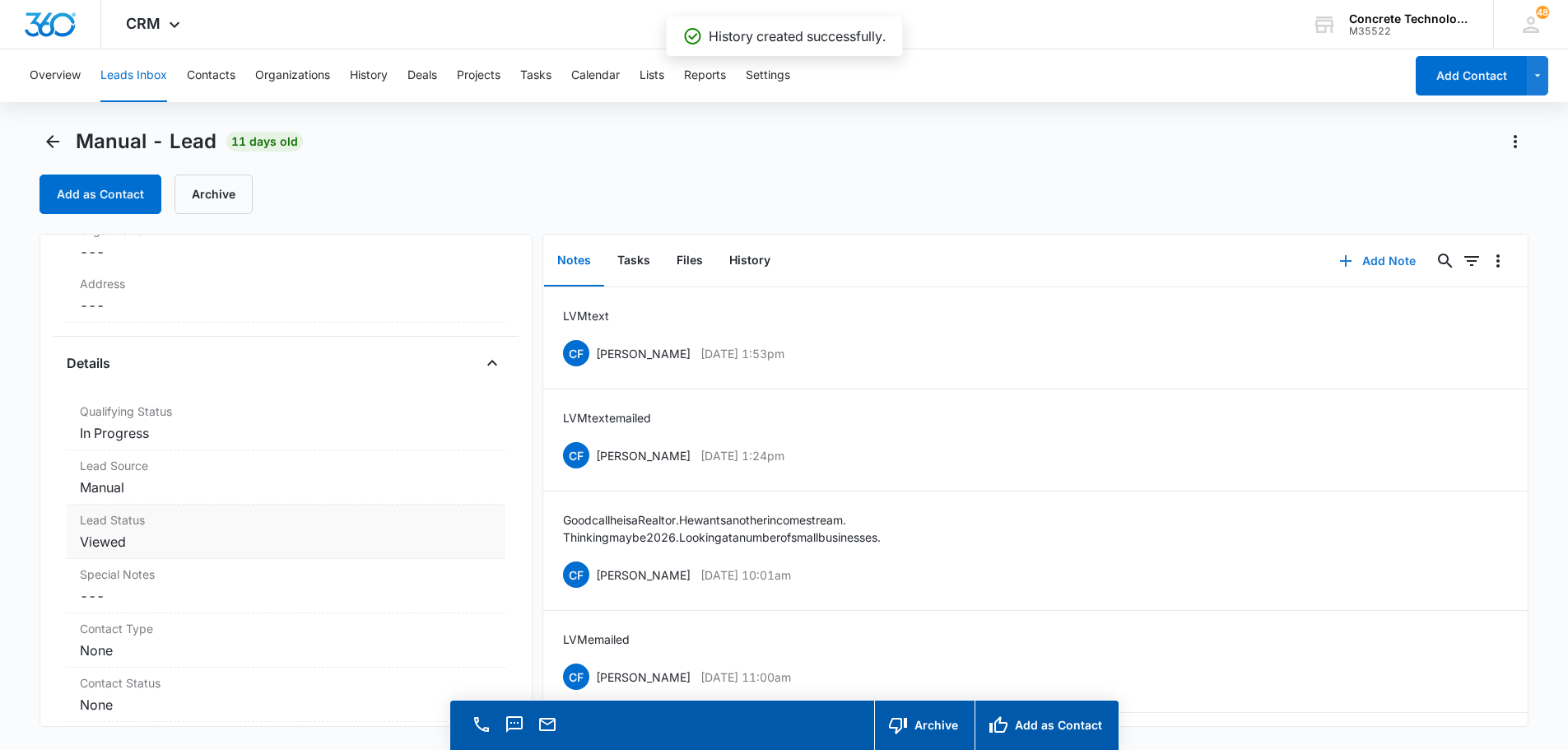
scroll to position [329, 0]
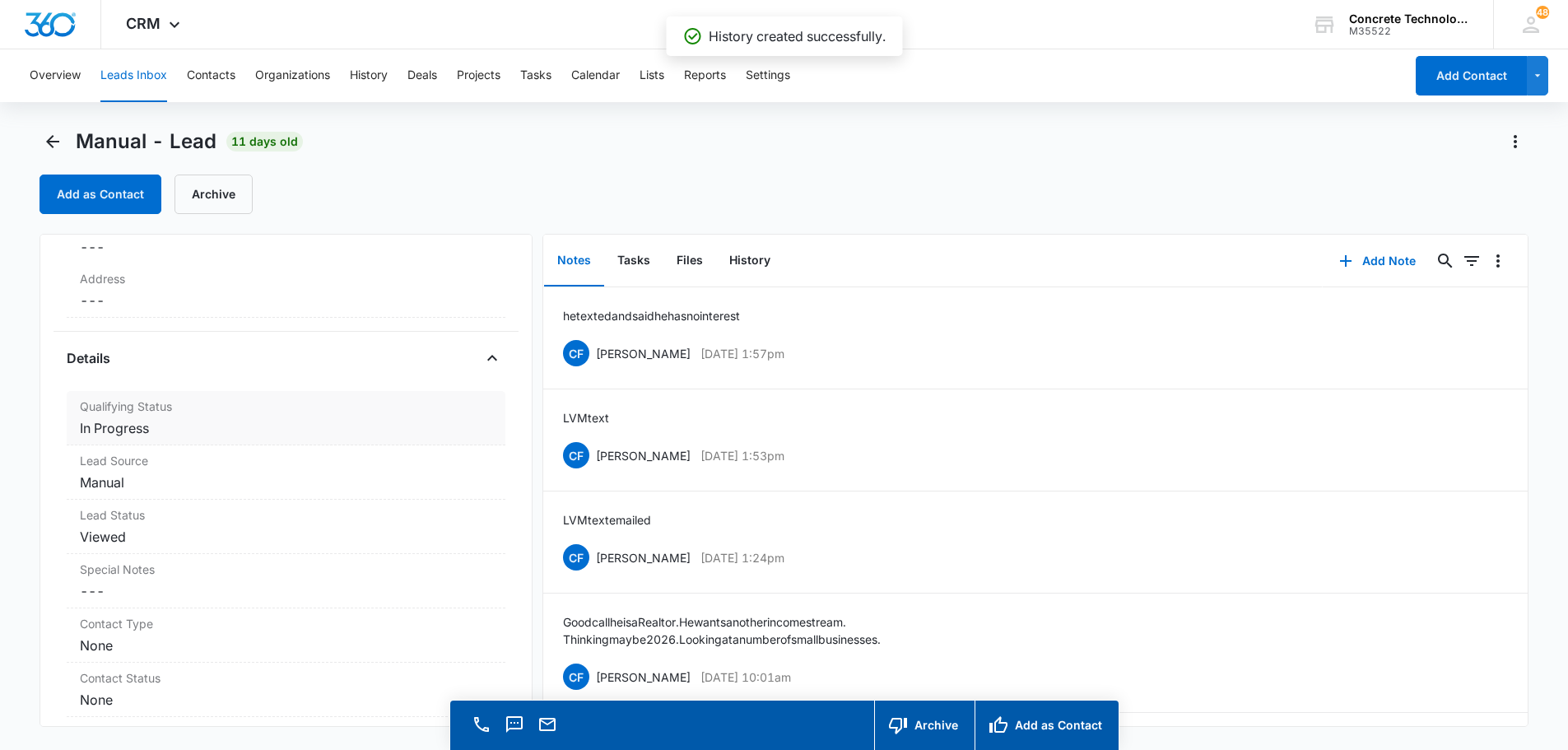
click at [179, 436] on dd "Cancel Save Changes In Progress" at bounding box center [286, 428] width 412 height 20
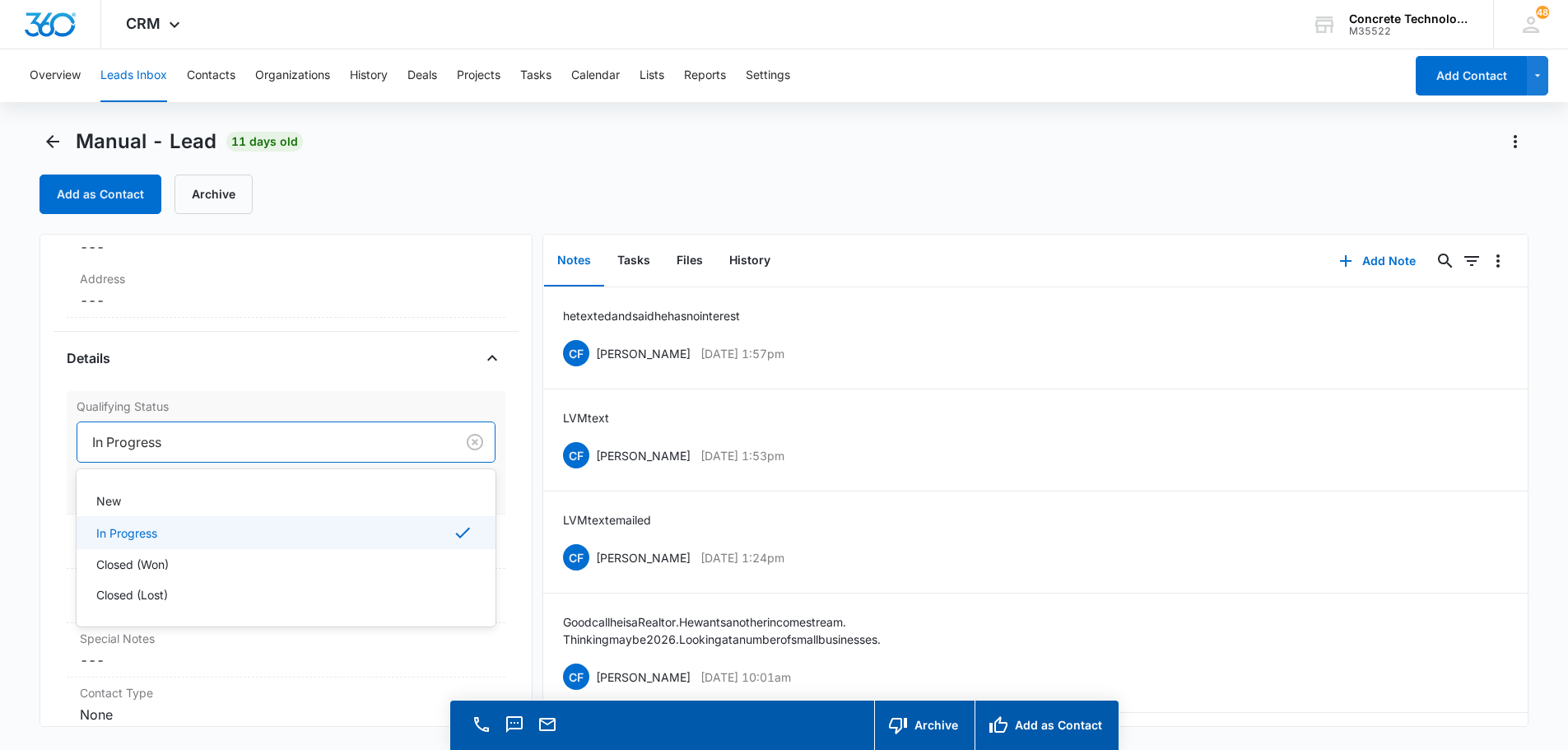
click at [183, 439] on div at bounding box center [263, 442] width 342 height 23
click at [130, 592] on p "Closed (Lost)" at bounding box center [132, 595] width 72 height 17
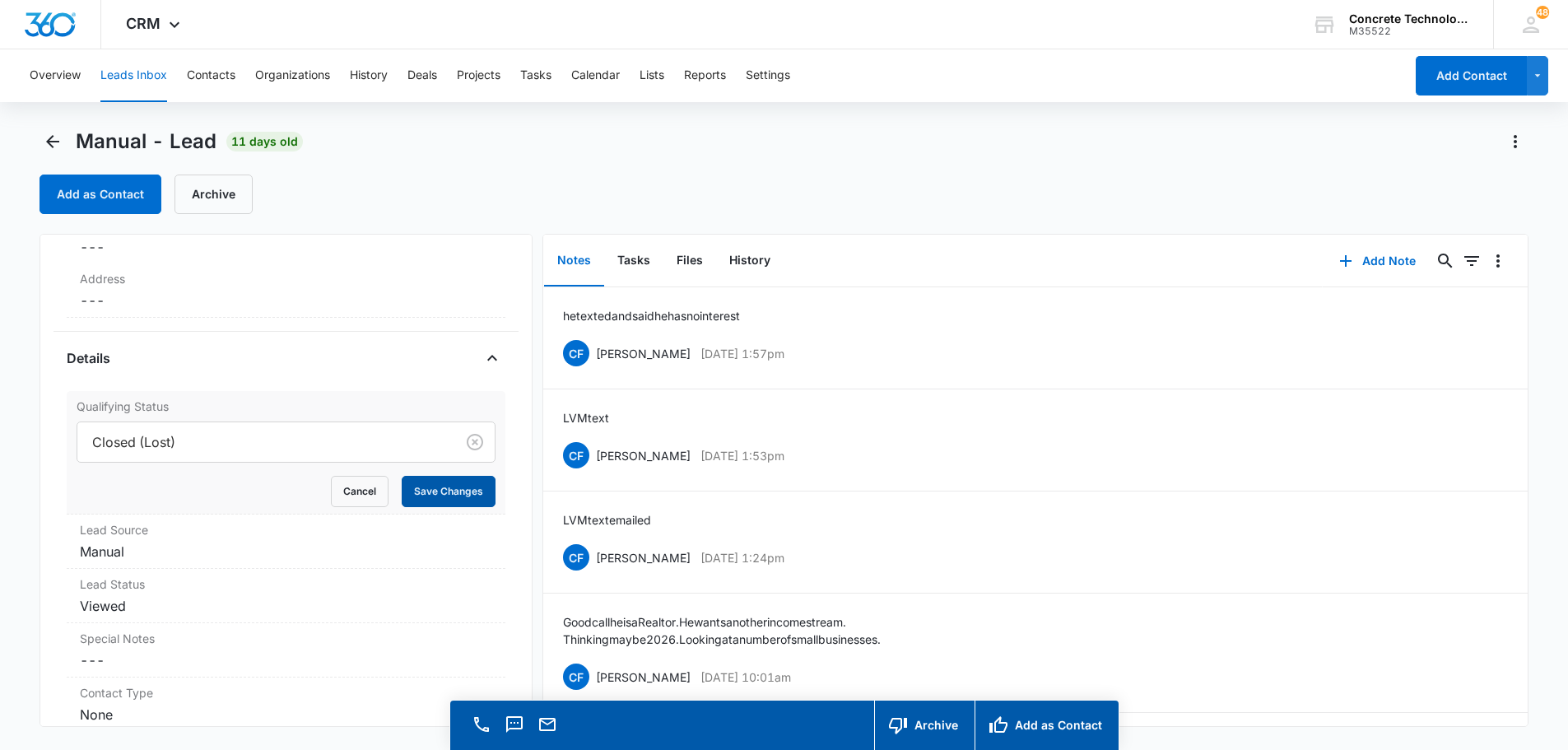
click at [409, 487] on button "Save Changes" at bounding box center [448, 492] width 94 height 31
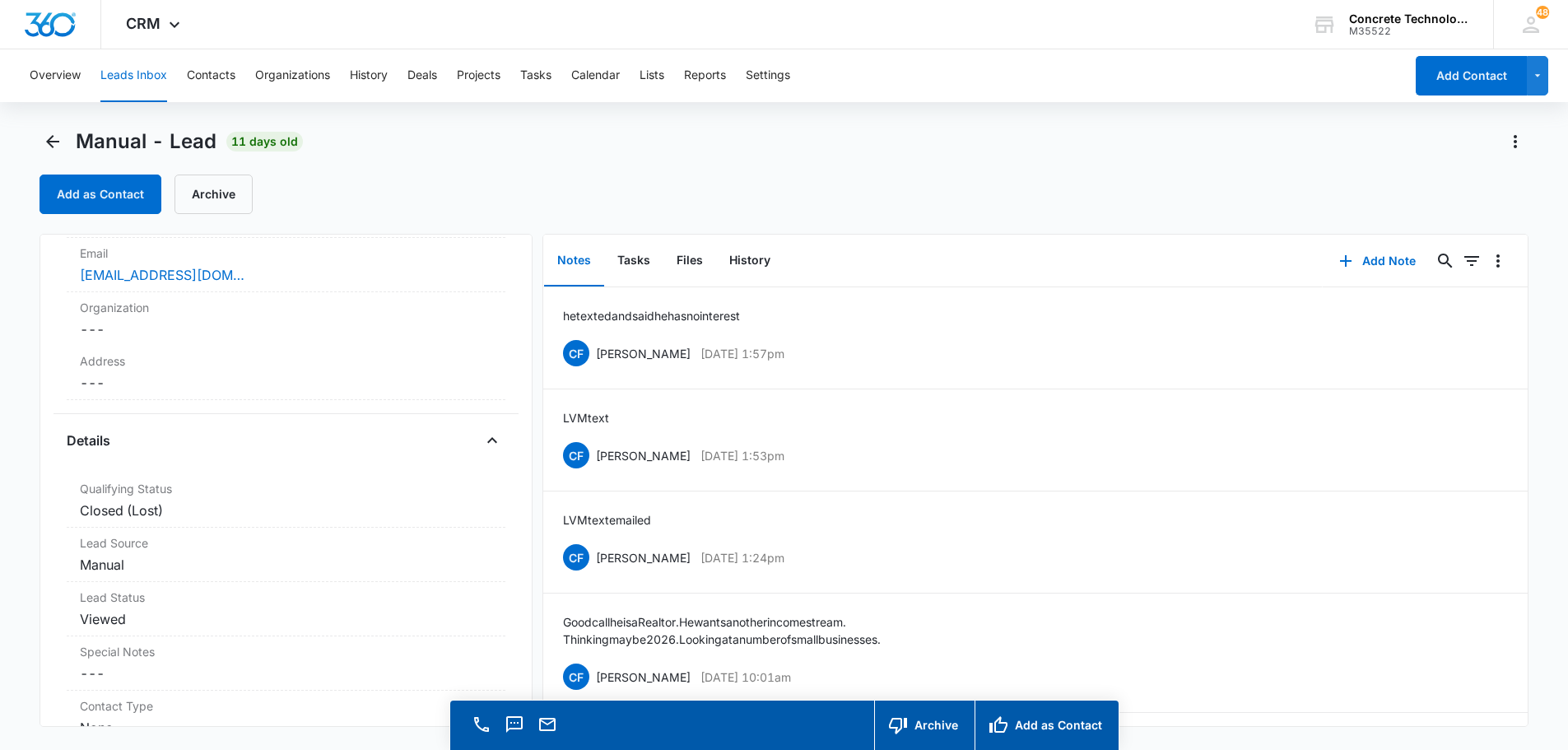
scroll to position [0, 0]
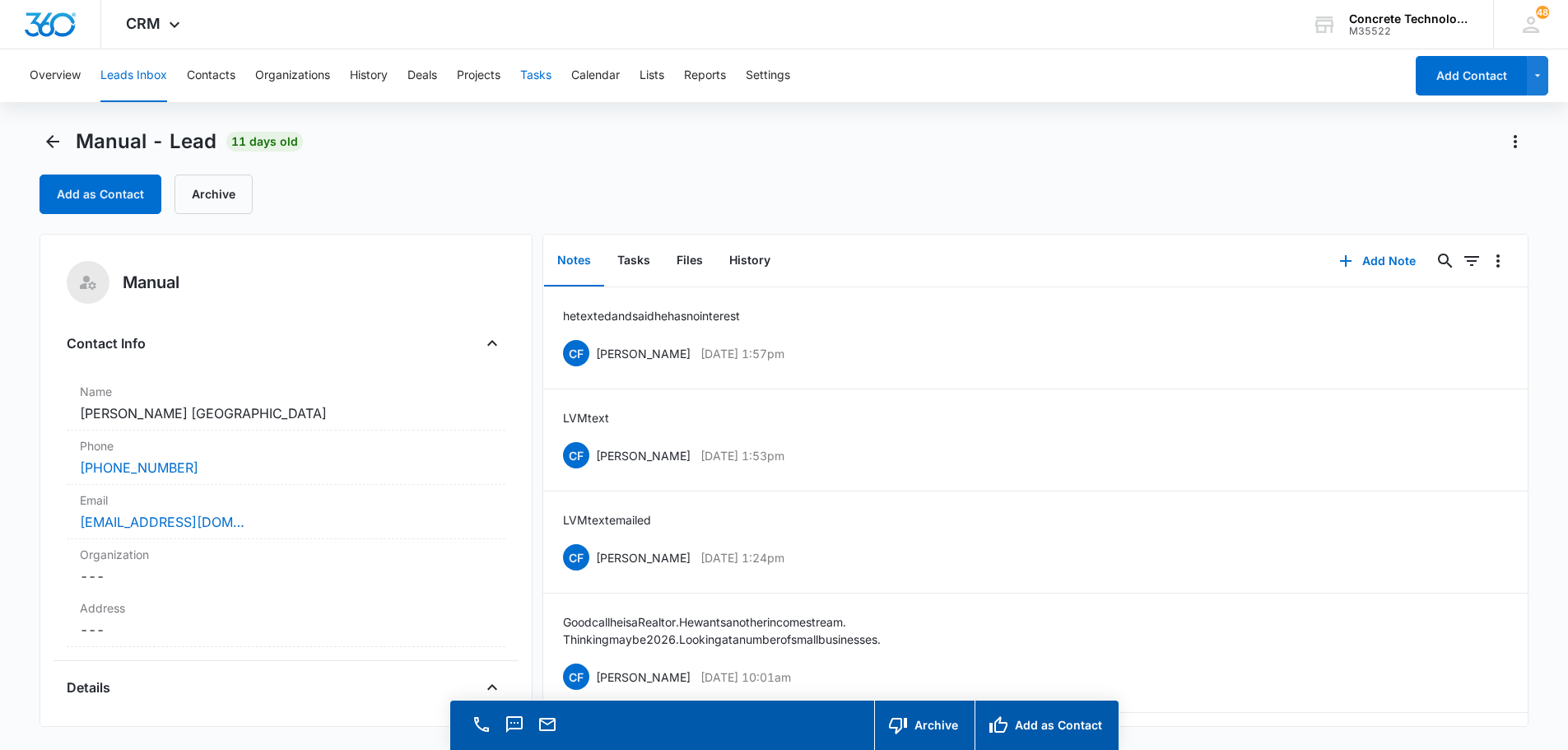
click at [534, 79] on button "Tasks" at bounding box center [536, 75] width 31 height 52
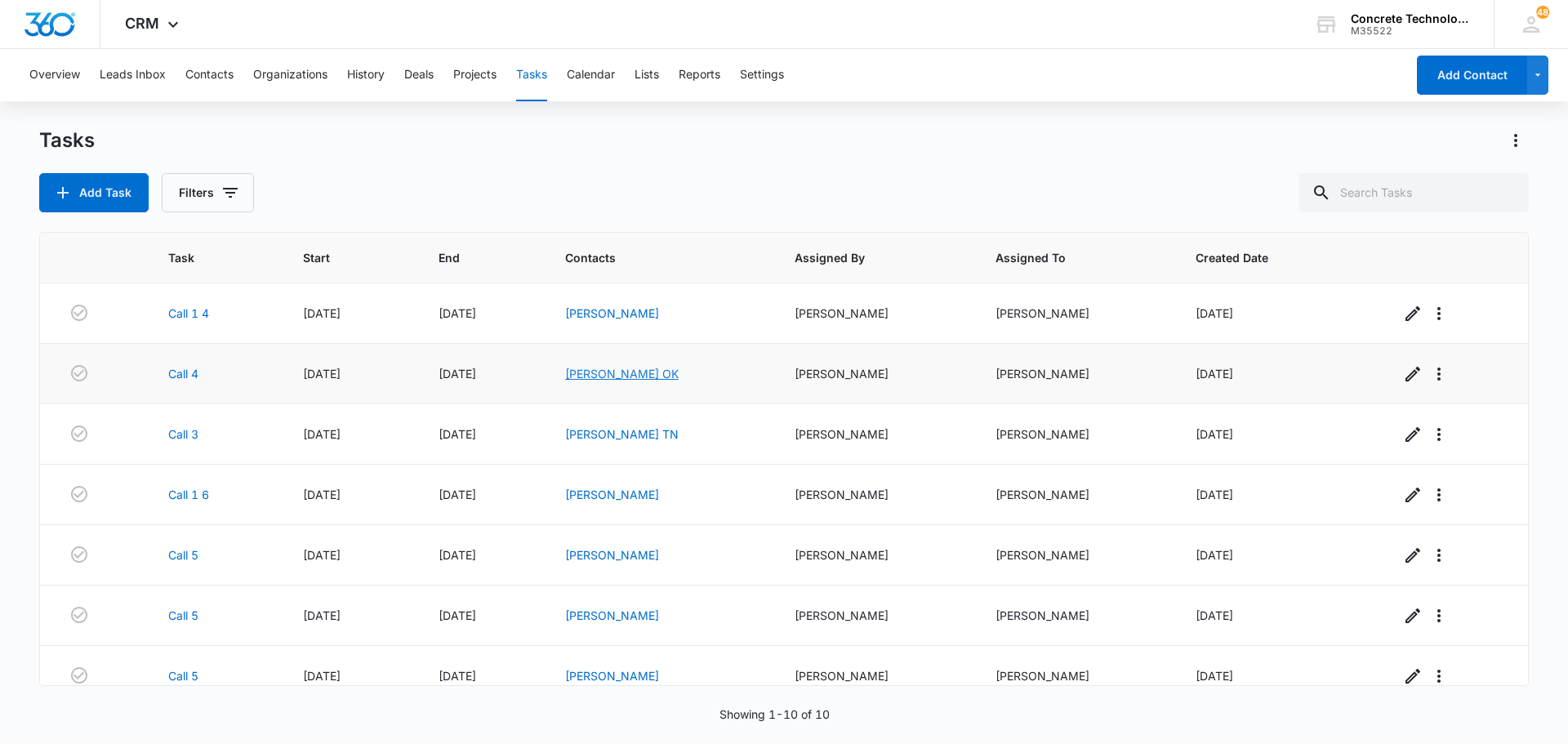
click at [606, 372] on link "[PERSON_NAME] OK" at bounding box center [622, 373] width 114 height 14
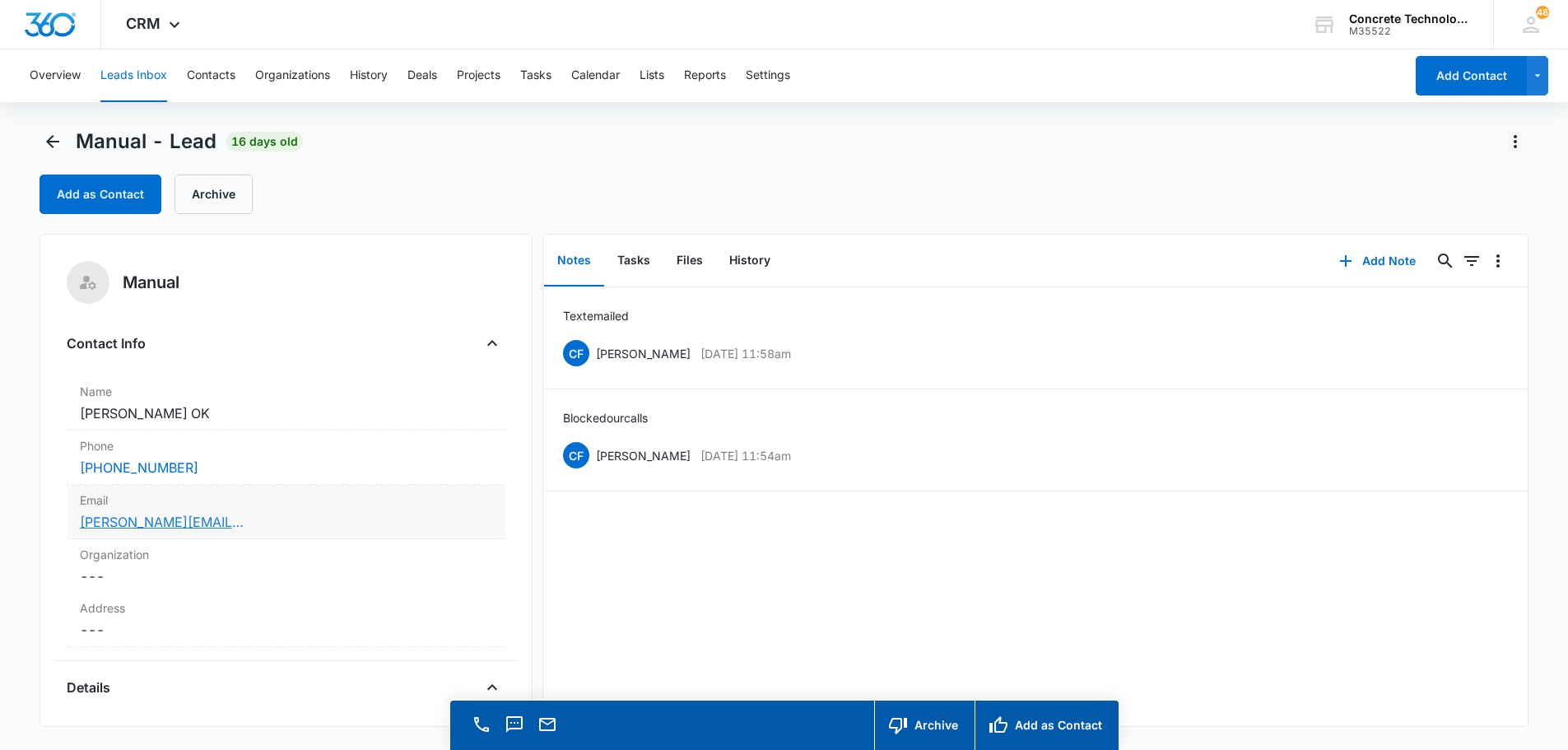
click at [123, 520] on link "[PERSON_NAME][EMAIL_ADDRESS][PERSON_NAME][DOMAIN_NAME]" at bounding box center [162, 522] width 164 height 20
click at [1370, 260] on button "Add Note" at bounding box center [1377, 261] width 109 height 40
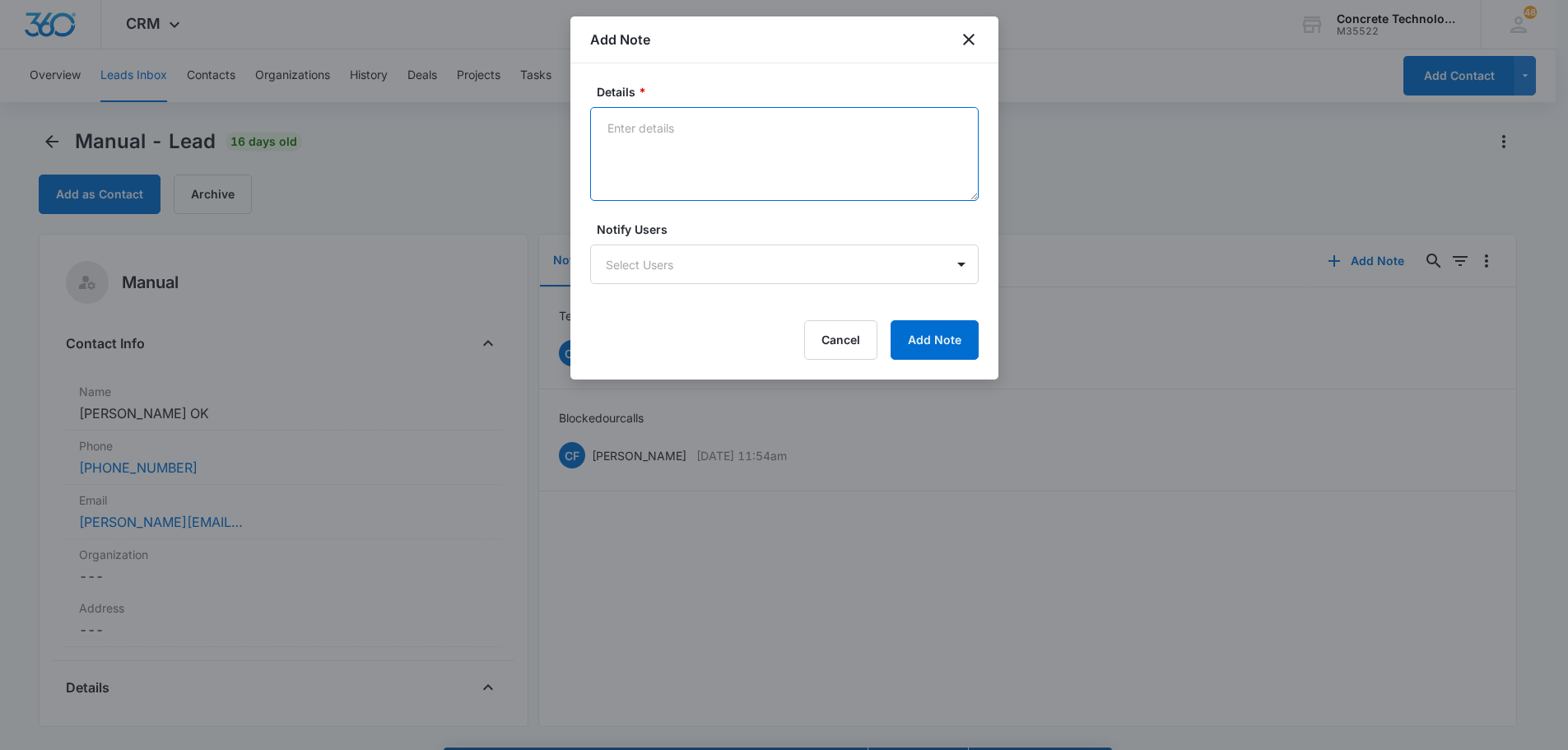
click at [610, 126] on textarea "Details *" at bounding box center [784, 153] width 389 height 94
type textarea "not taking call emailed"
click at [888, 257] on body "CRM Apps Reputation Websites Forms CRM Email Social Content Ads Intelligence Fi…" at bounding box center [790, 398] width 1580 height 797
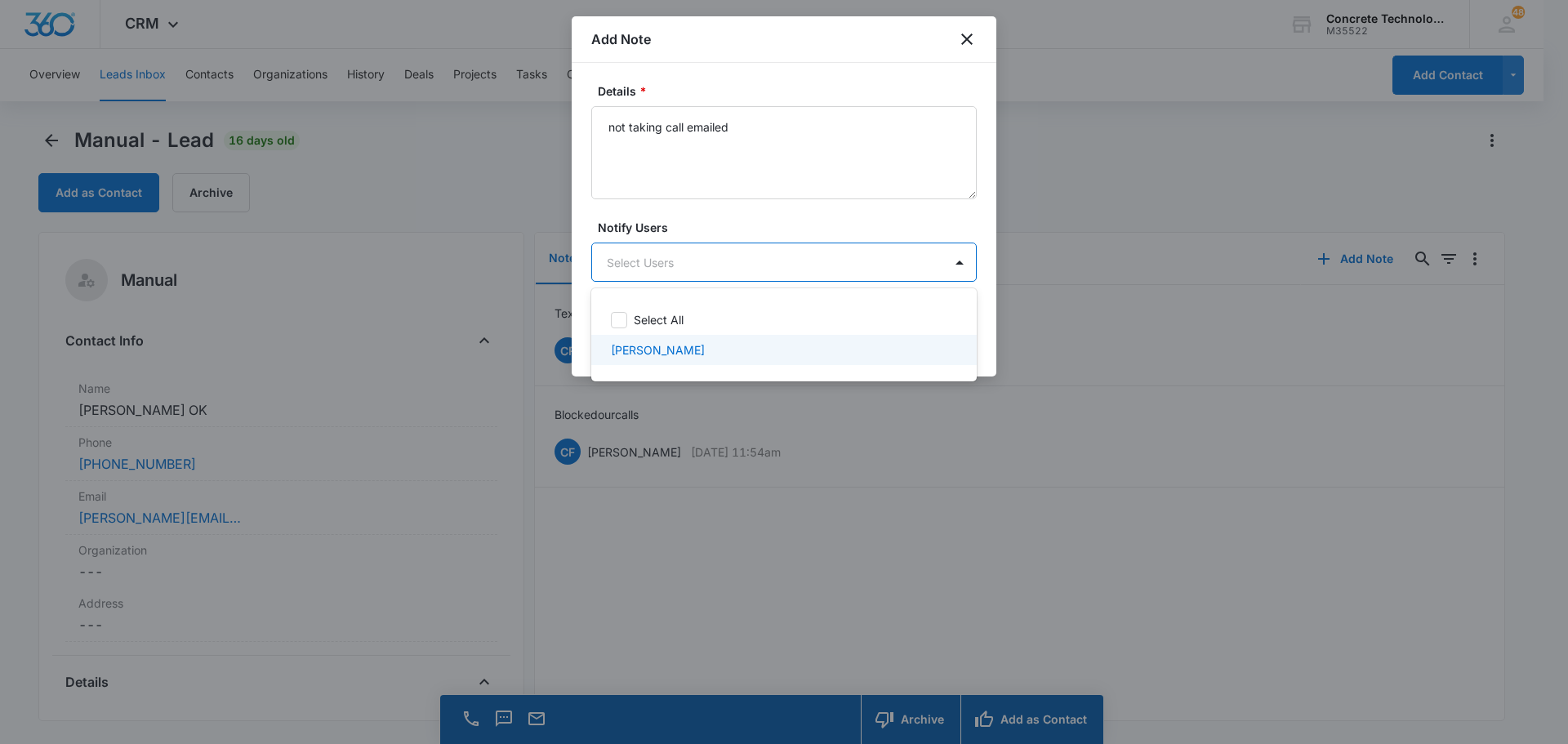
click at [647, 346] on p "[PERSON_NAME]" at bounding box center [657, 349] width 94 height 17
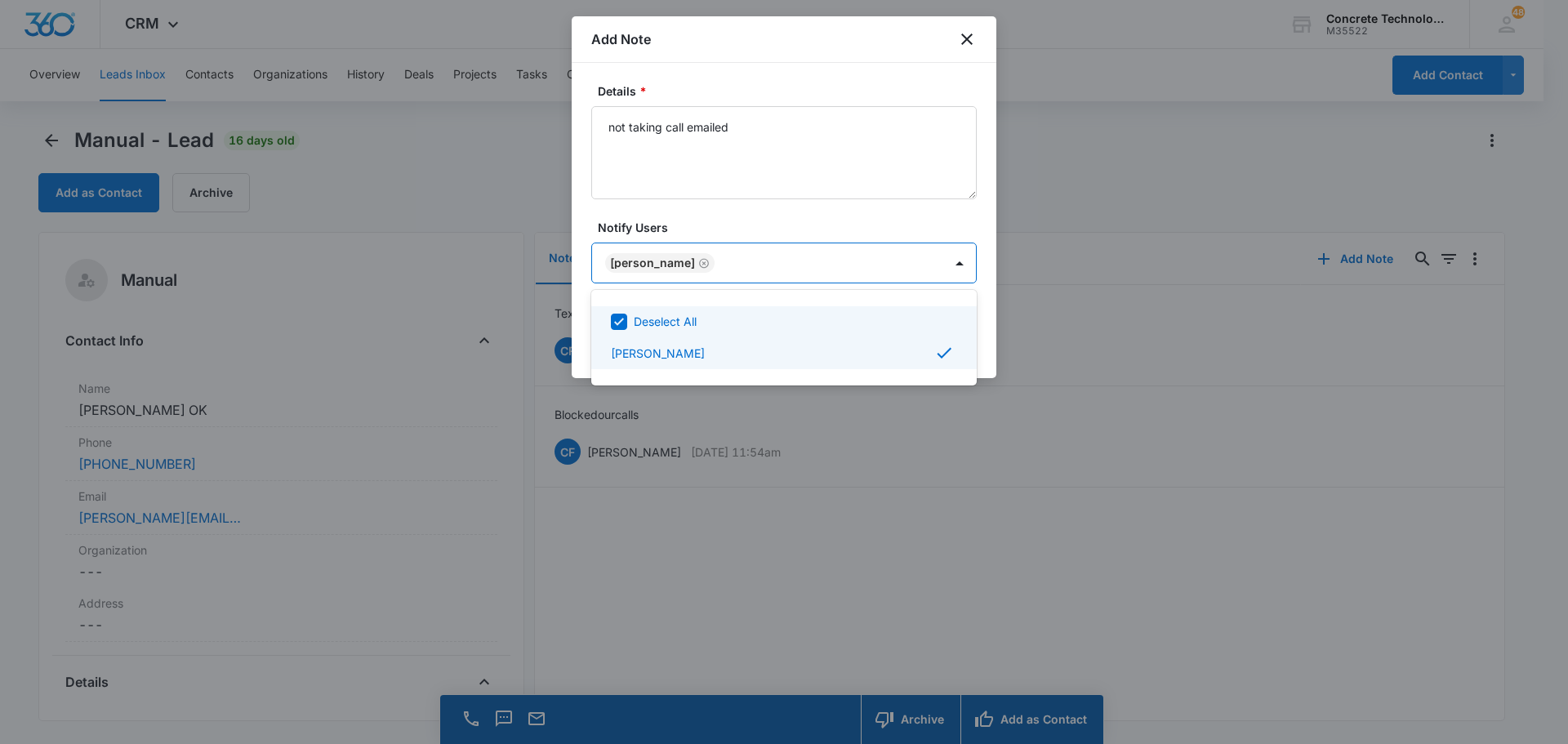
click at [937, 266] on div at bounding box center [784, 372] width 1568 height 744
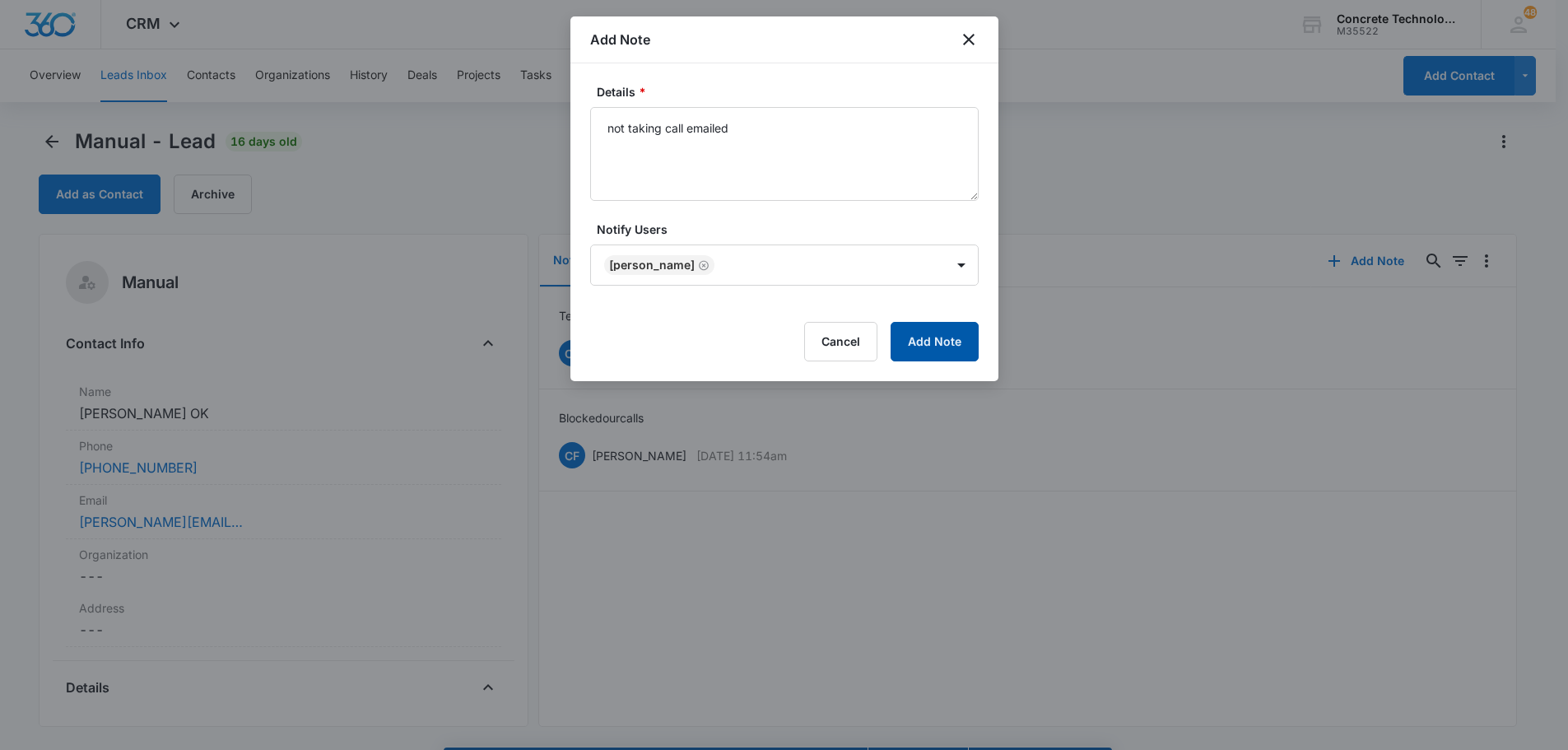
click at [926, 348] on button "Add Note" at bounding box center [934, 341] width 88 height 40
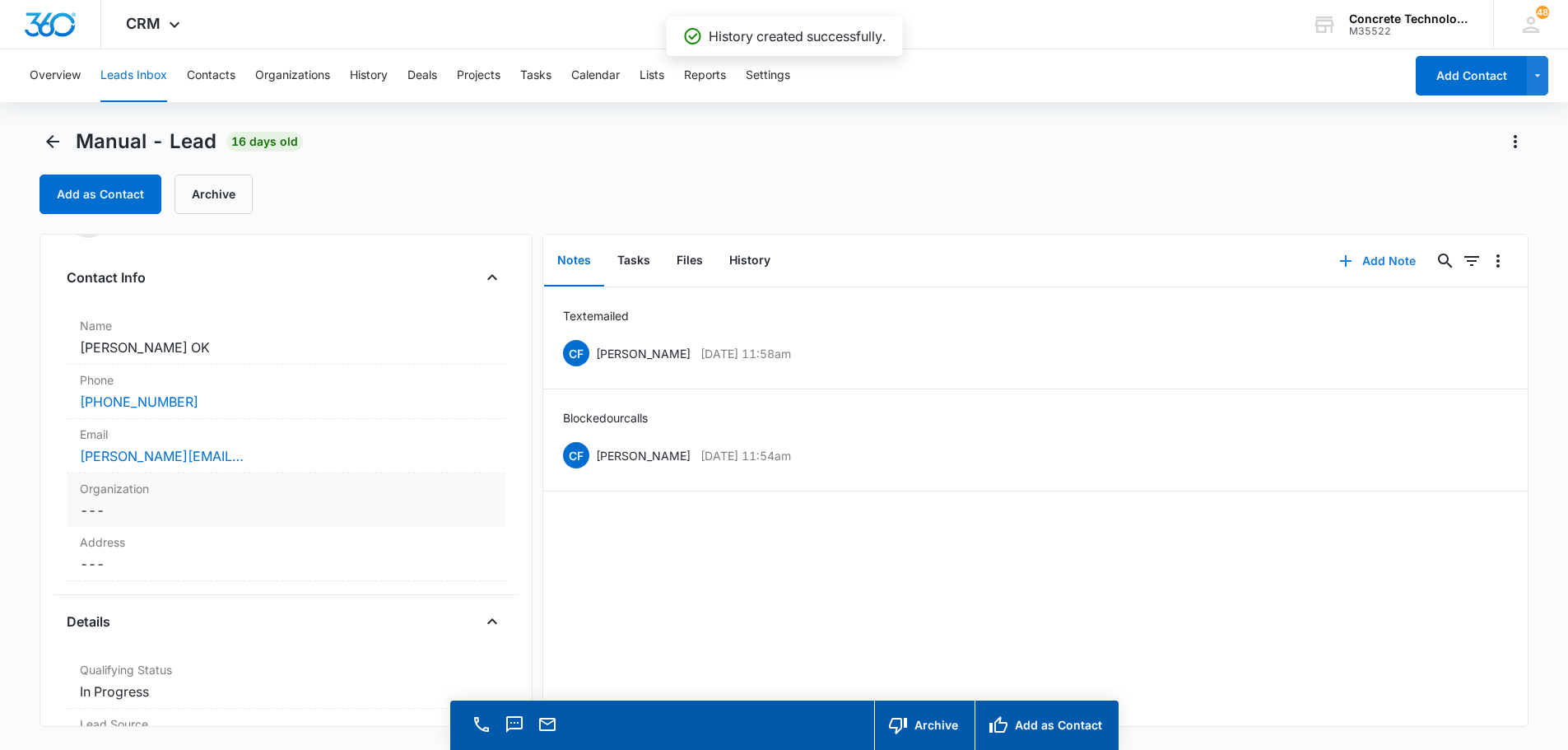
scroll to position [165, 0]
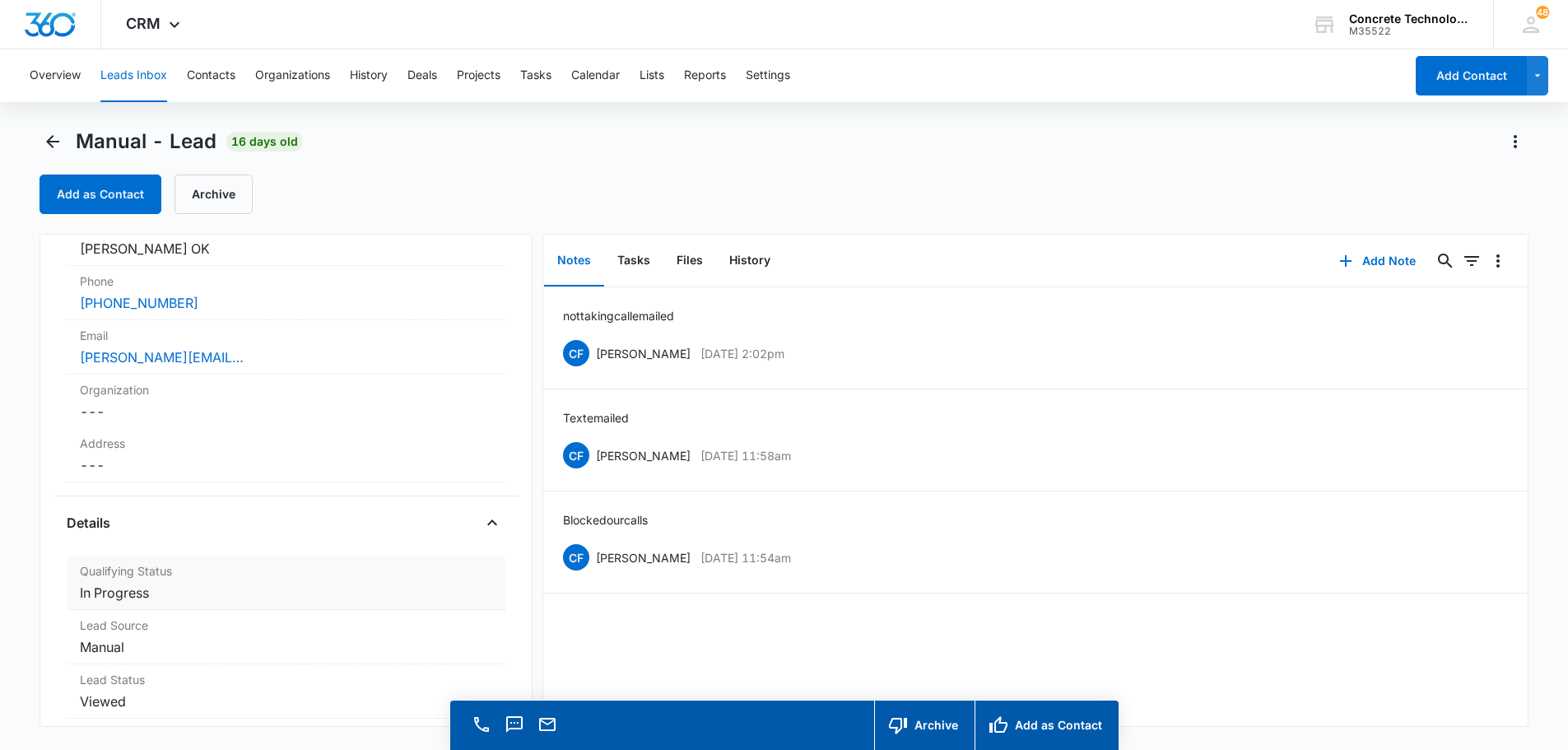
click at [120, 592] on dd "Cancel Save Changes In Progress" at bounding box center [286, 593] width 412 height 20
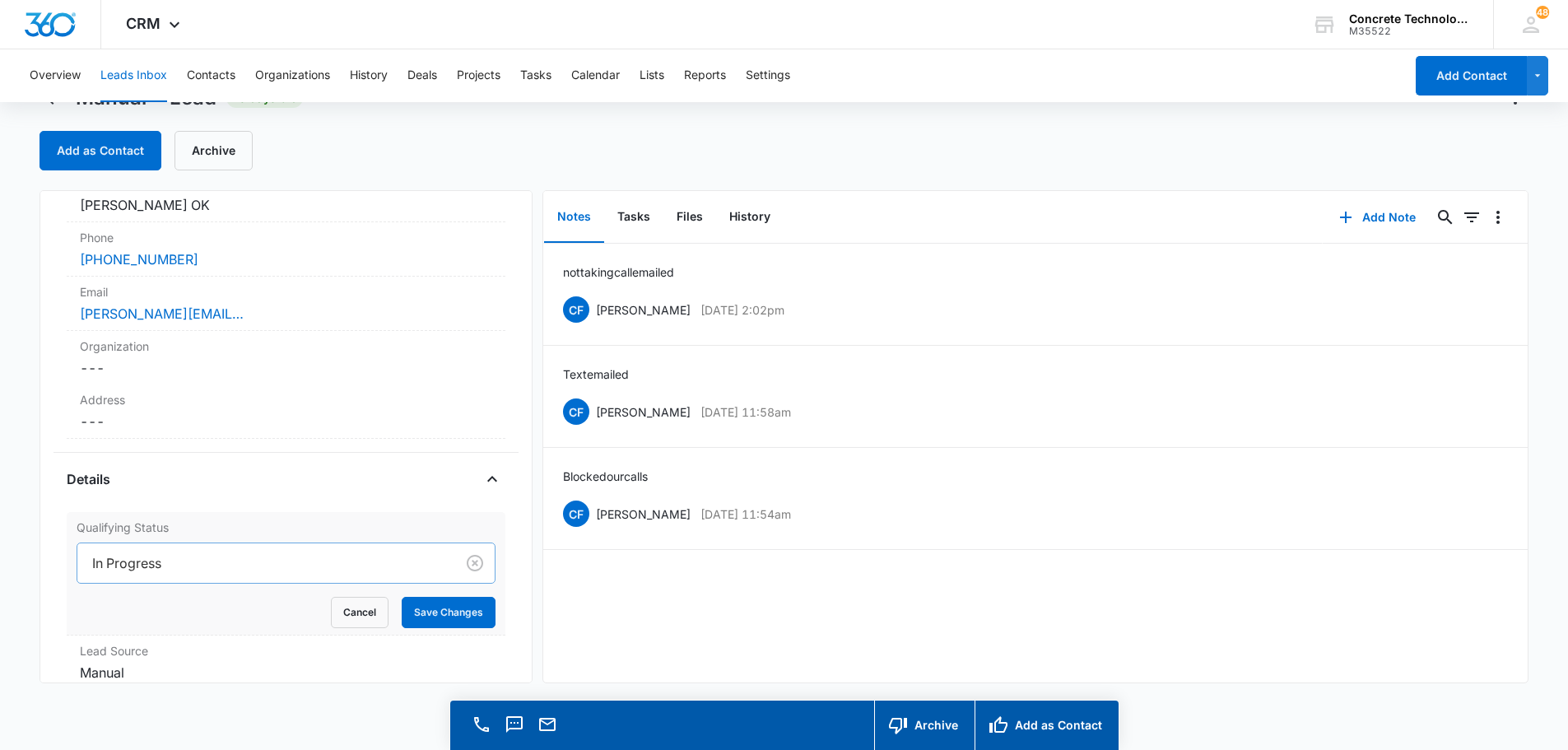
click at [149, 584] on div "In Progress" at bounding box center [286, 562] width 419 height 41
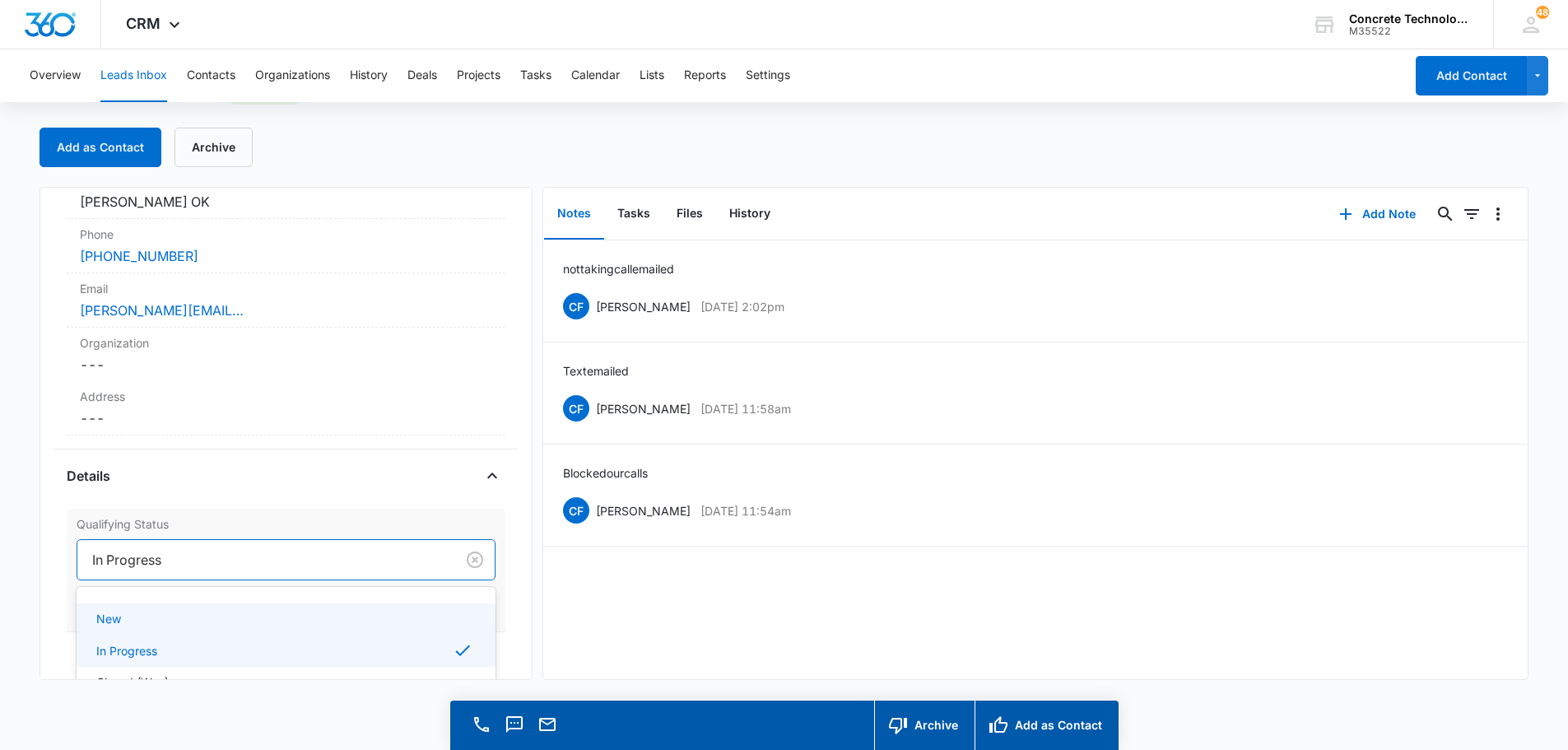
scroll to position [21, 0]
click at [118, 661] on p "Closed (Won)" at bounding box center [132, 661] width 73 height 17
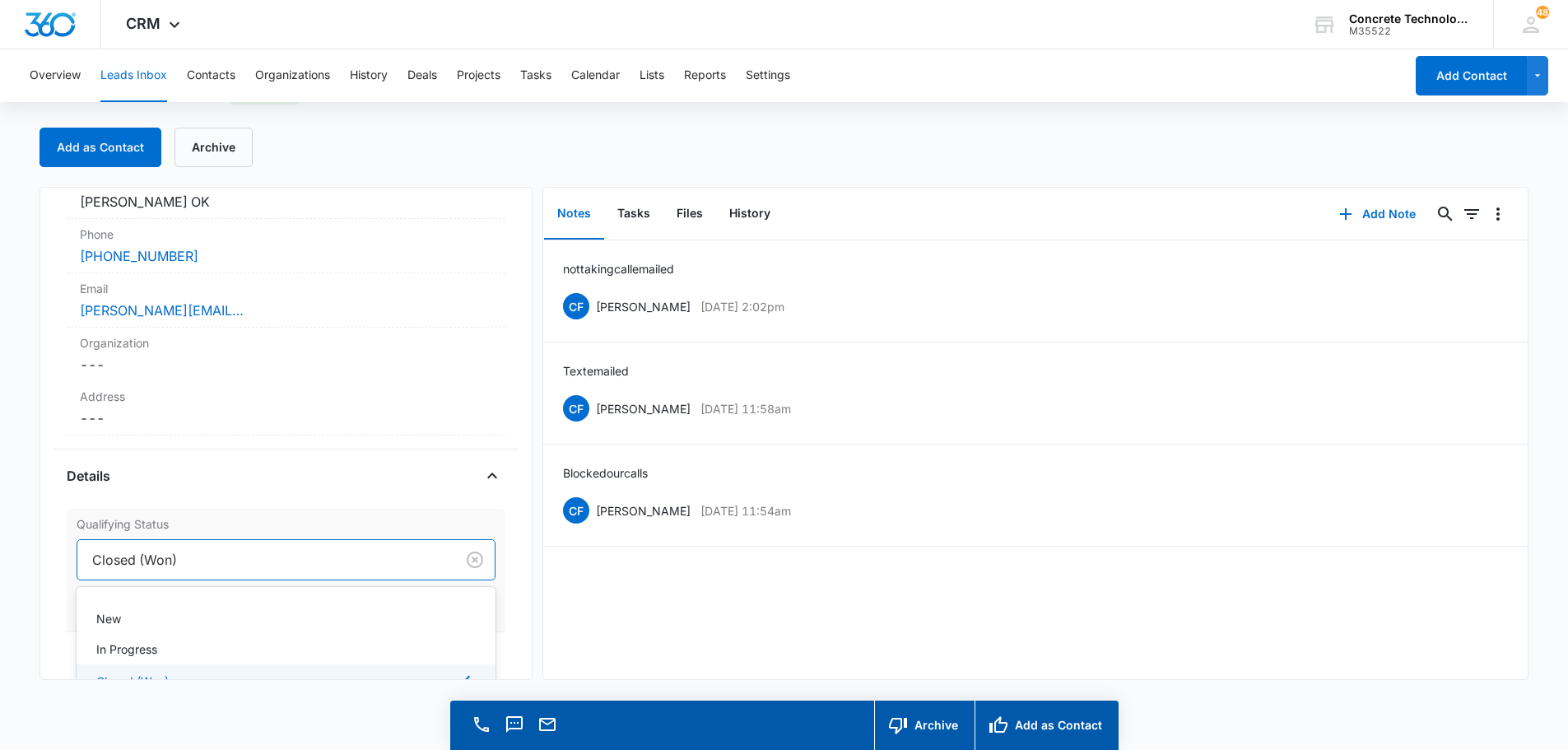
click at [265, 554] on div at bounding box center [263, 560] width 342 height 23
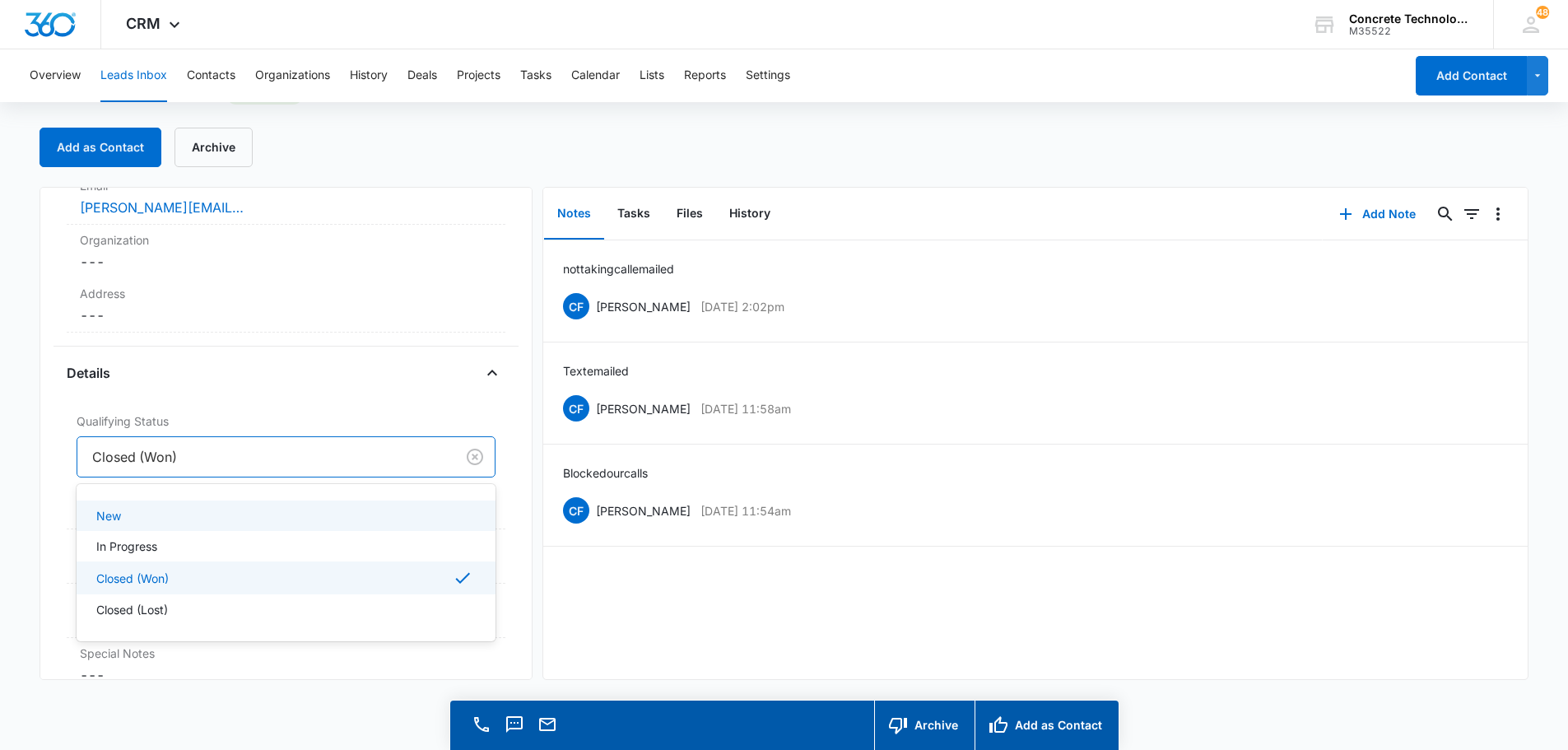
scroll to position [362, 0]
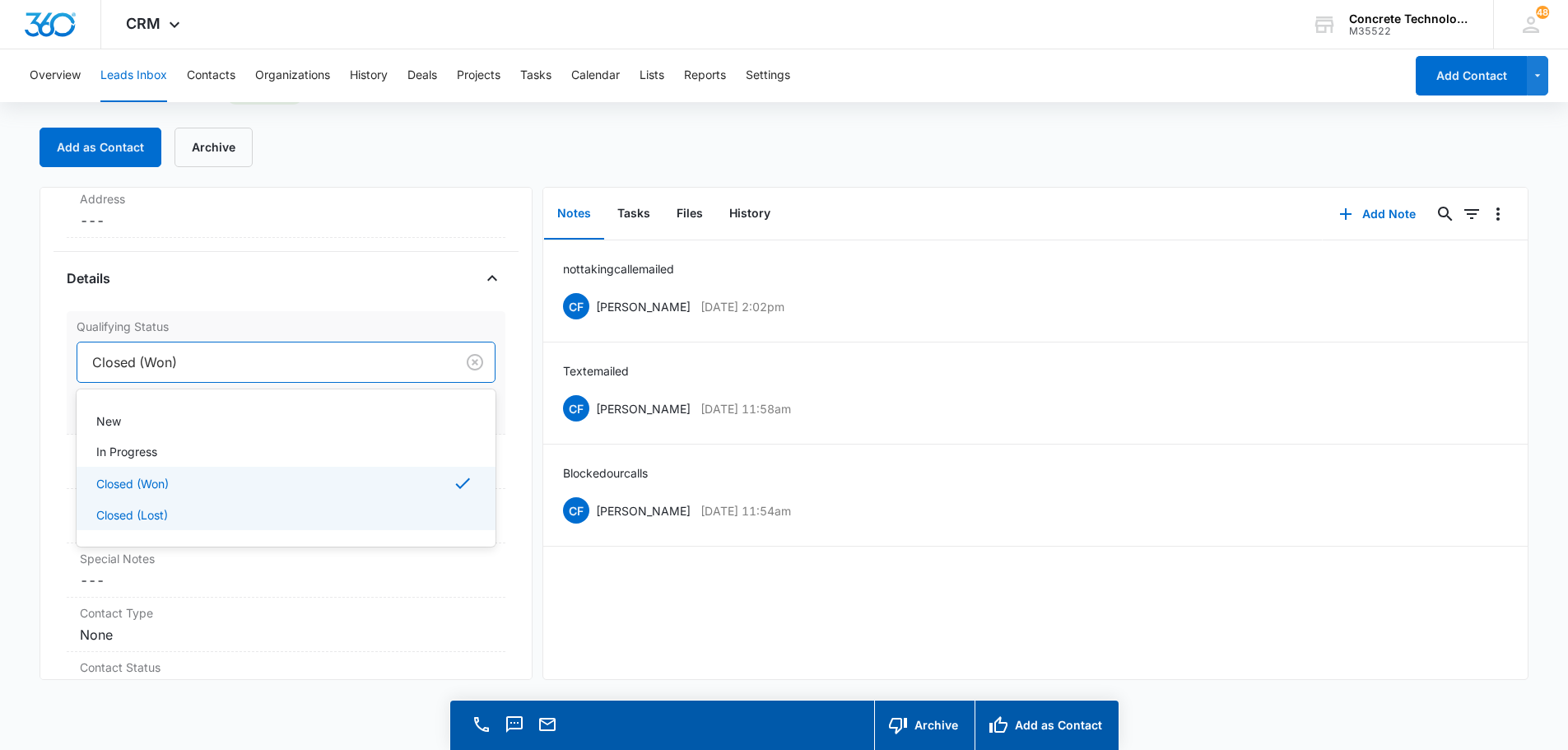
click at [115, 517] on p "Closed (Lost)" at bounding box center [132, 515] width 72 height 17
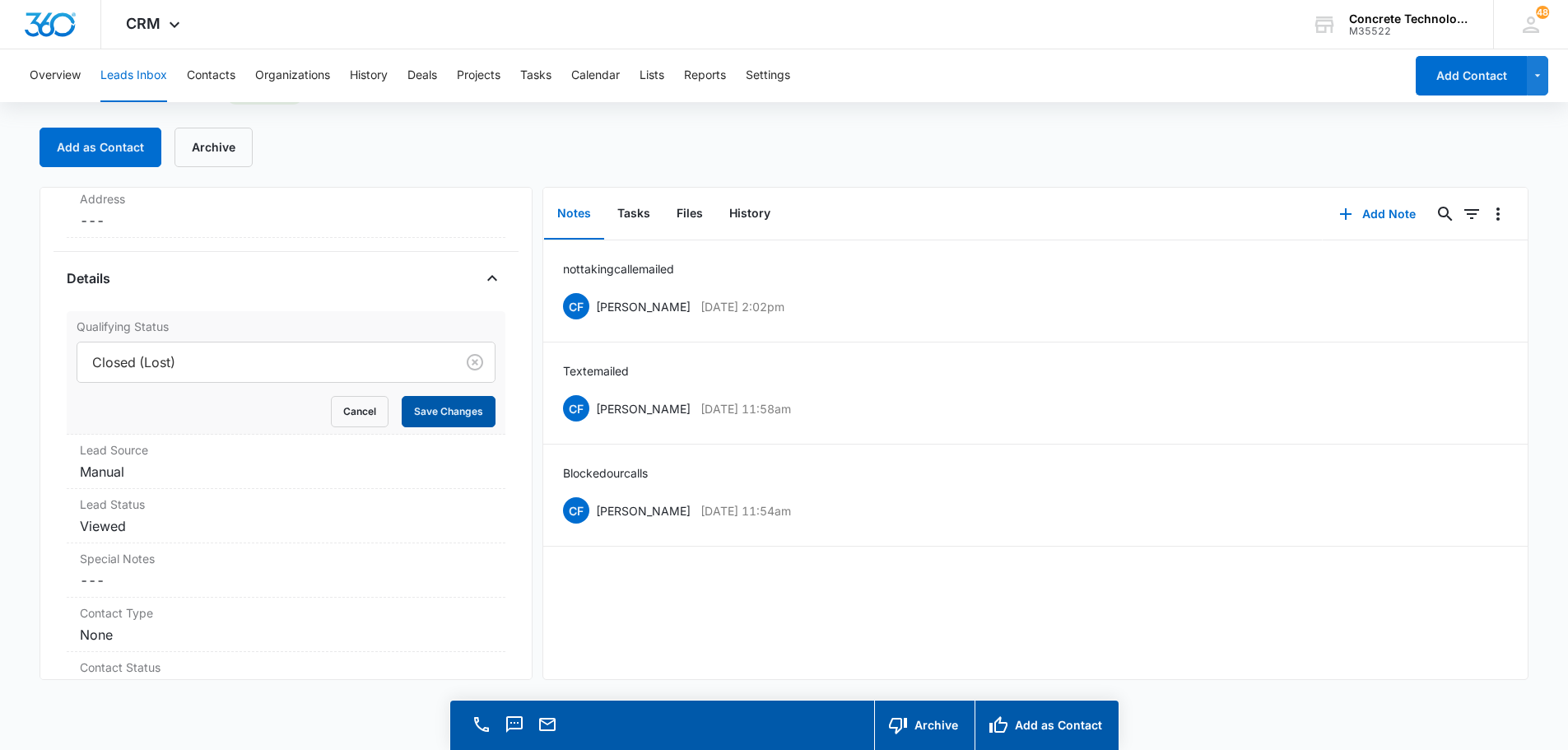
click at [430, 407] on button "Save Changes" at bounding box center [448, 412] width 94 height 31
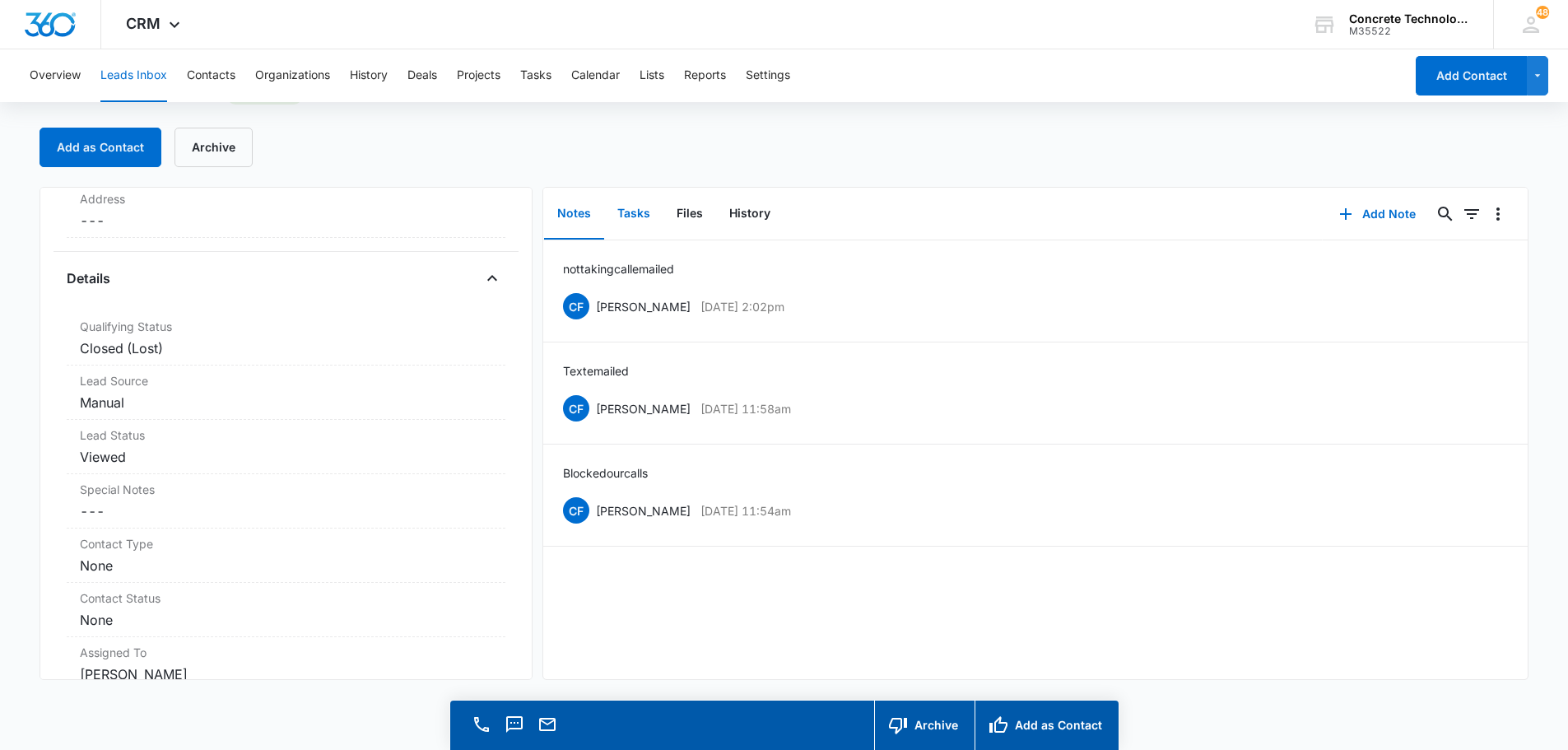
click at [629, 211] on button "Tasks" at bounding box center [634, 214] width 60 height 51
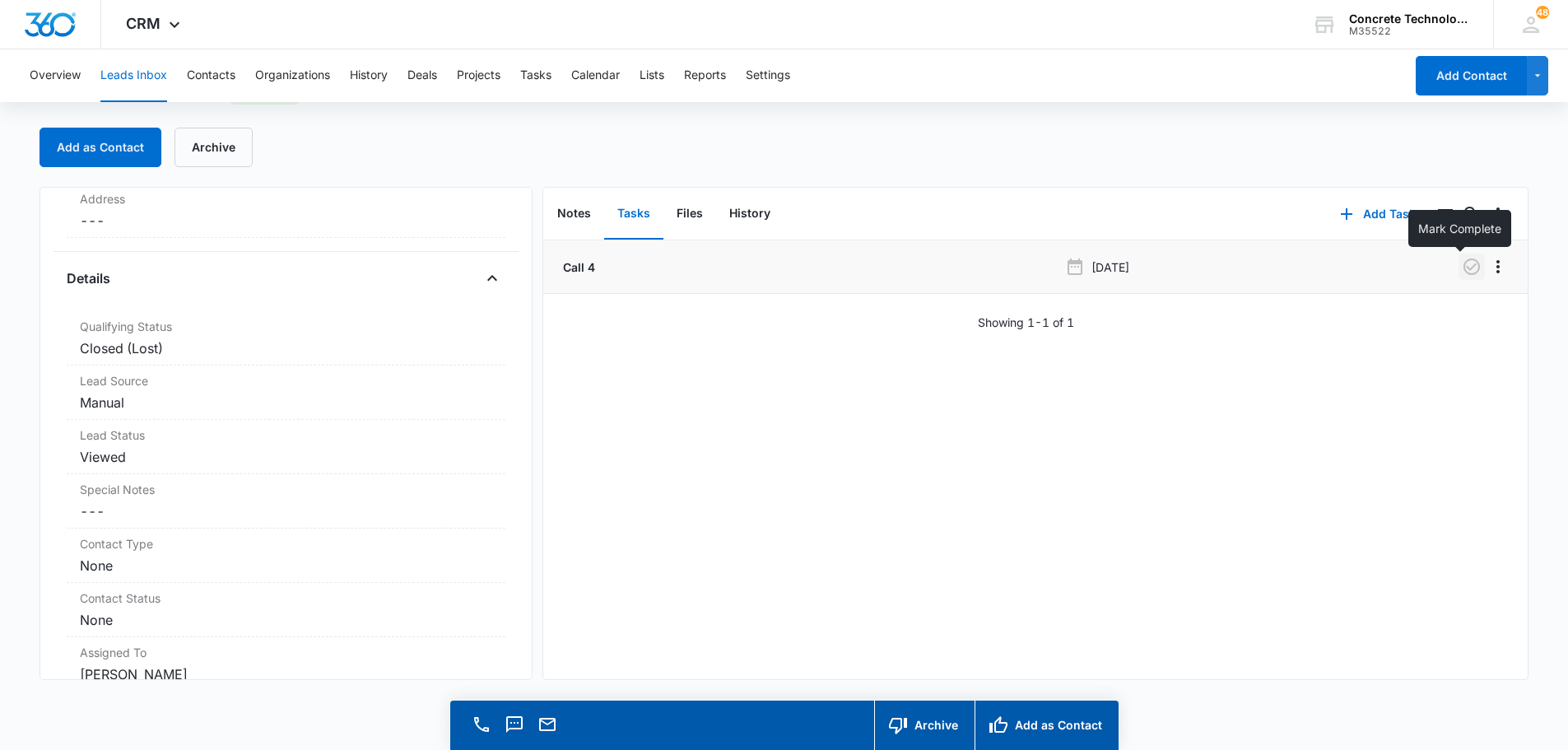
click at [1464, 265] on icon "button" at bounding box center [1472, 267] width 17 height 17
click at [536, 72] on button "Tasks" at bounding box center [536, 75] width 31 height 52
